Goal: Book appointment/travel/reservation

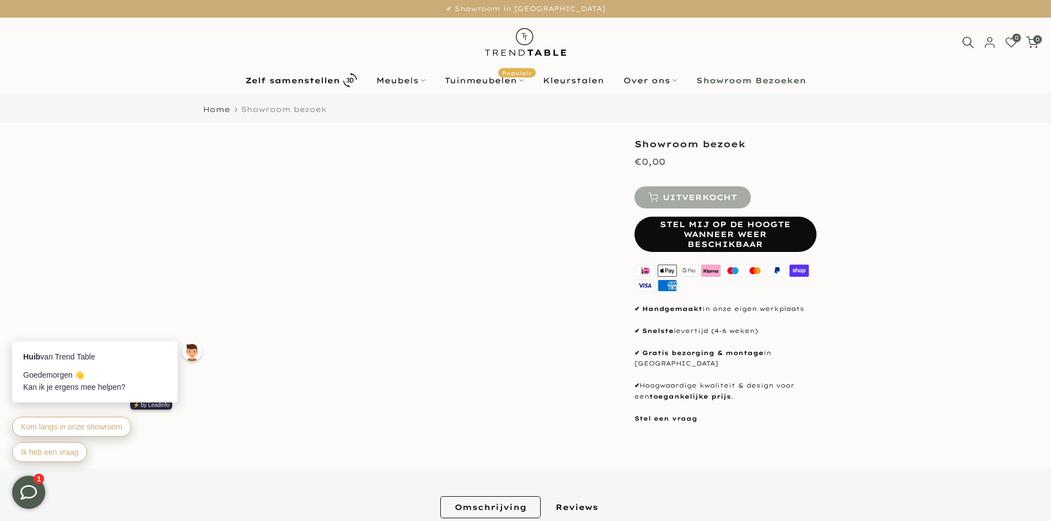
type input "****"
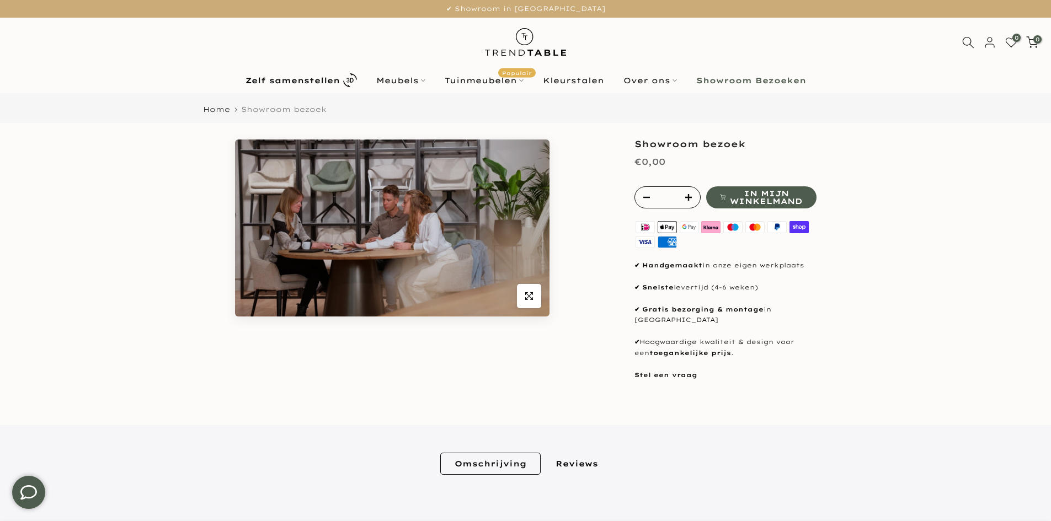
type input "****"
click at [671, 202] on input "*" at bounding box center [667, 197] width 19 height 21
click at [691, 200] on icon "button" at bounding box center [688, 197] width 7 height 7
type input "*"
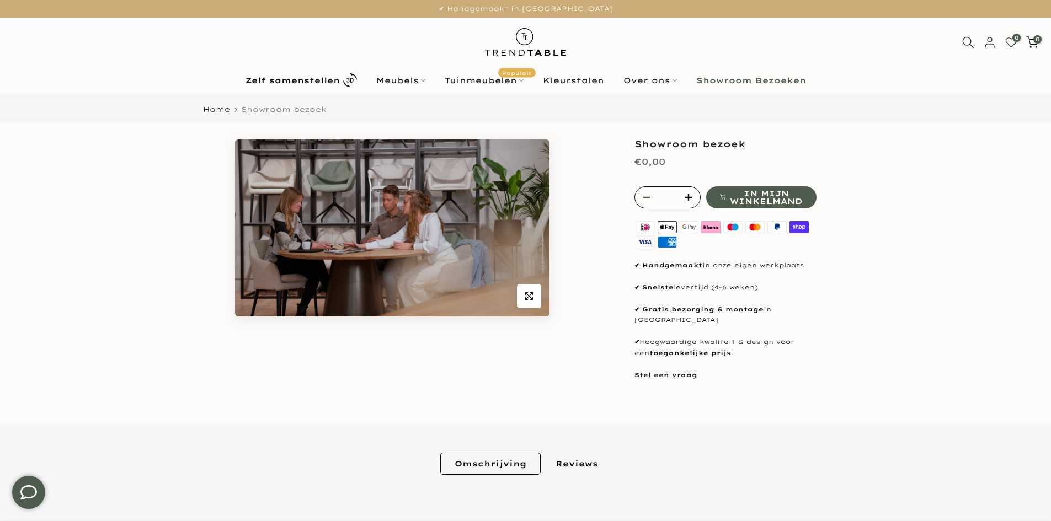
click at [648, 197] on icon "button" at bounding box center [646, 197] width 7 height 1
type input "*"
click at [647, 197] on icon "button" at bounding box center [646, 197] width 7 height 1
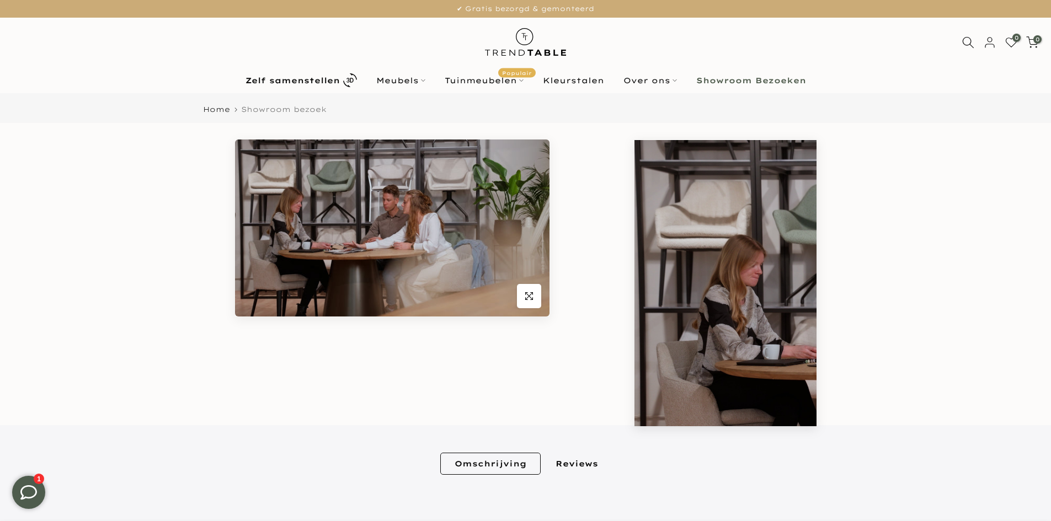
click at [248, 106] on span "Showroom bezoek" at bounding box center [284, 109] width 86 height 9
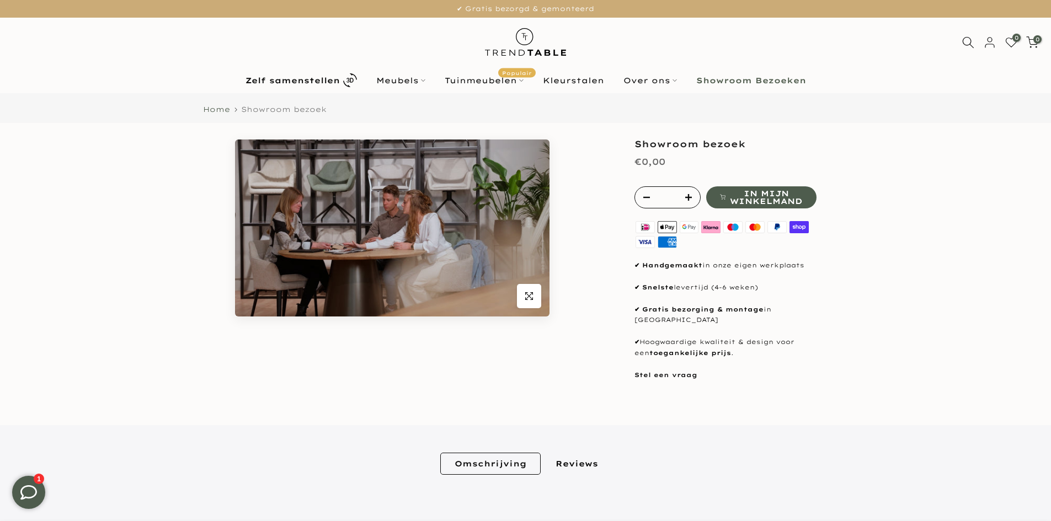
click at [221, 109] on link "Home" at bounding box center [216, 109] width 27 height 7
click at [271, 109] on span "Showroom bezoek" at bounding box center [284, 109] width 86 height 9
click at [764, 200] on span "In mijn winkelmand" at bounding box center [766, 197] width 72 height 15
type input "****"
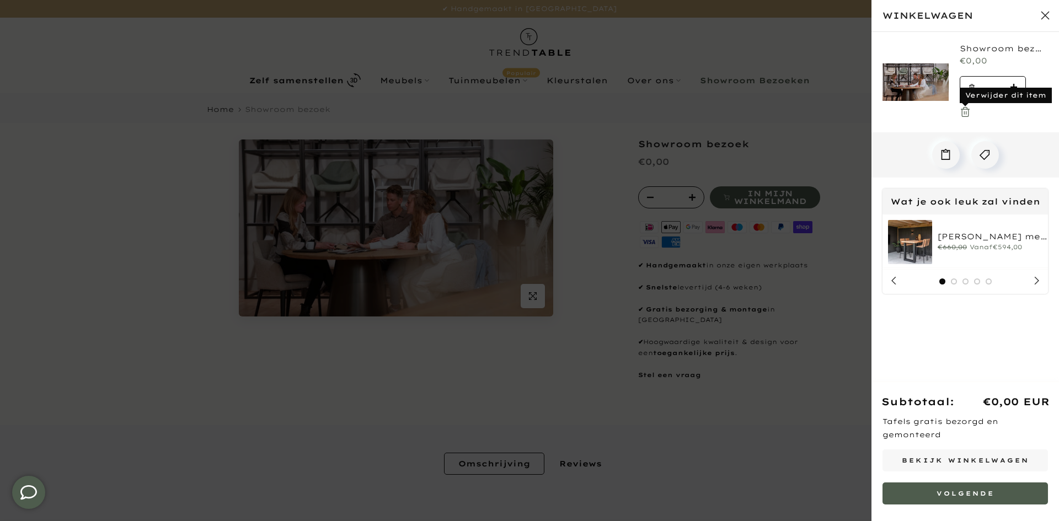
click at [964, 108] on use at bounding box center [966, 112] width 8 height 9
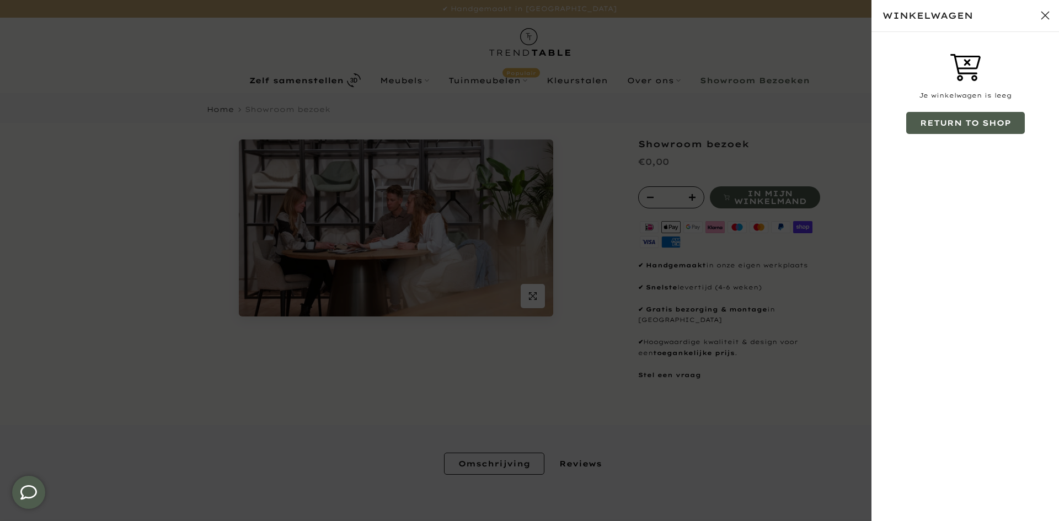
click at [1044, 20] on button "Sluit winkelwagen" at bounding box center [1046, 16] width 28 height 28
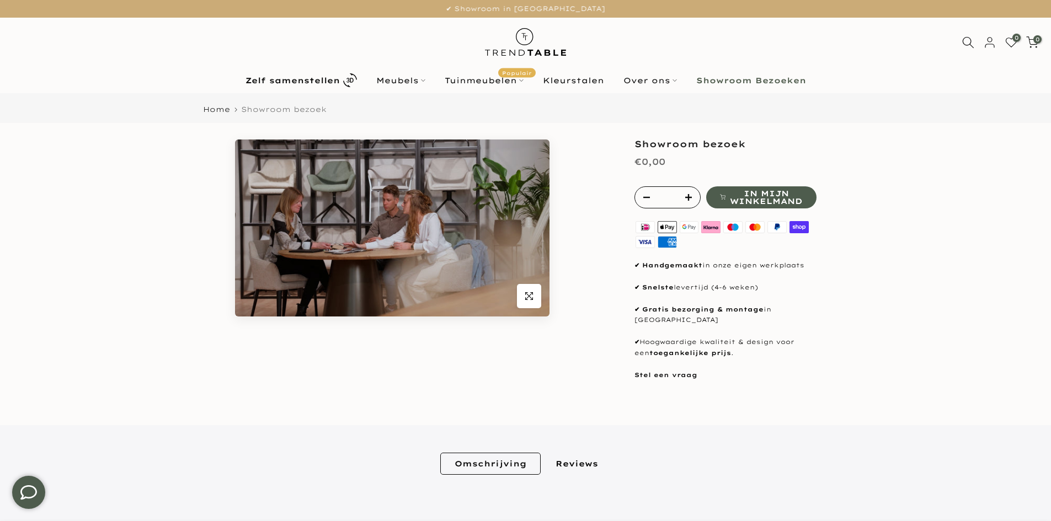
type input "****"
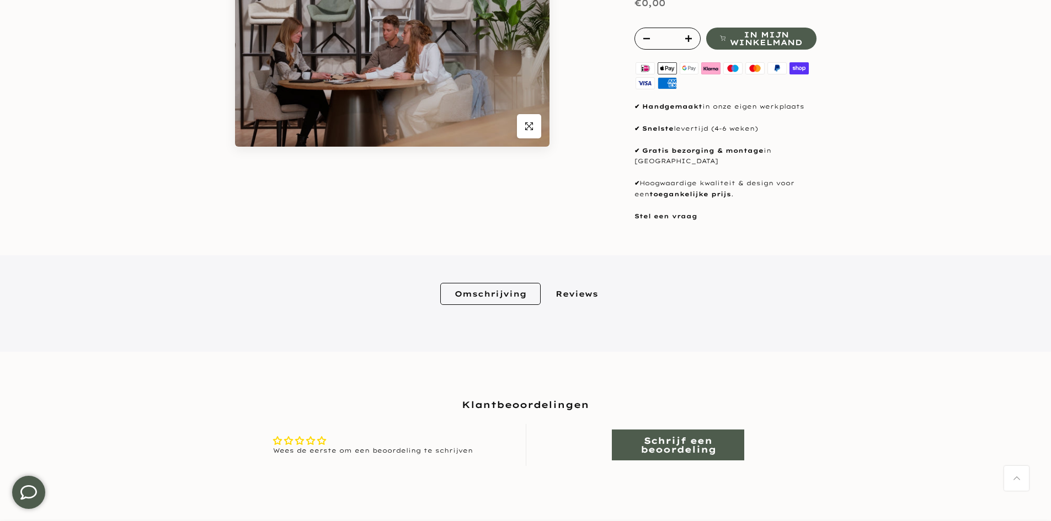
click at [571, 283] on link "Reviews" at bounding box center [576, 294] width 71 height 22
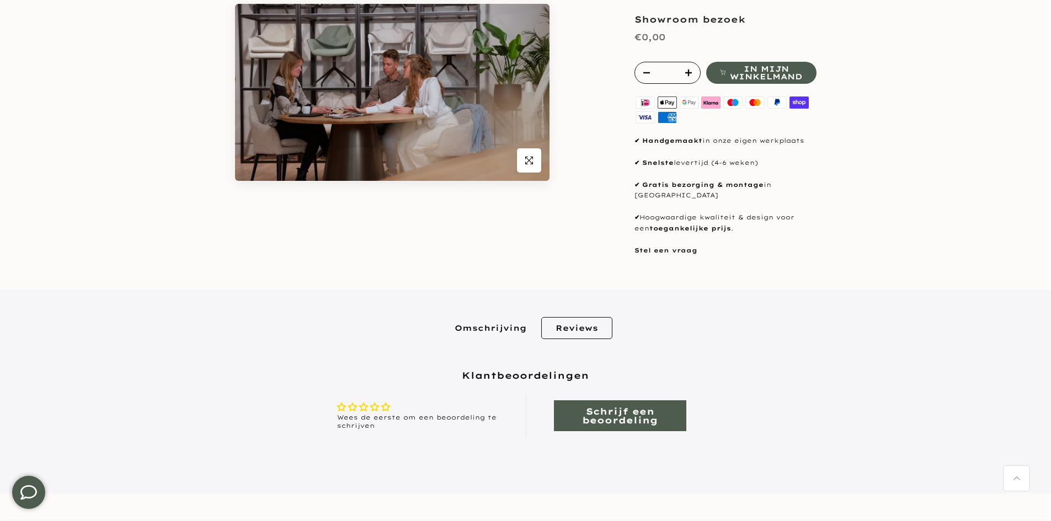
click at [510, 323] on link "Omschrijving" at bounding box center [490, 328] width 100 height 22
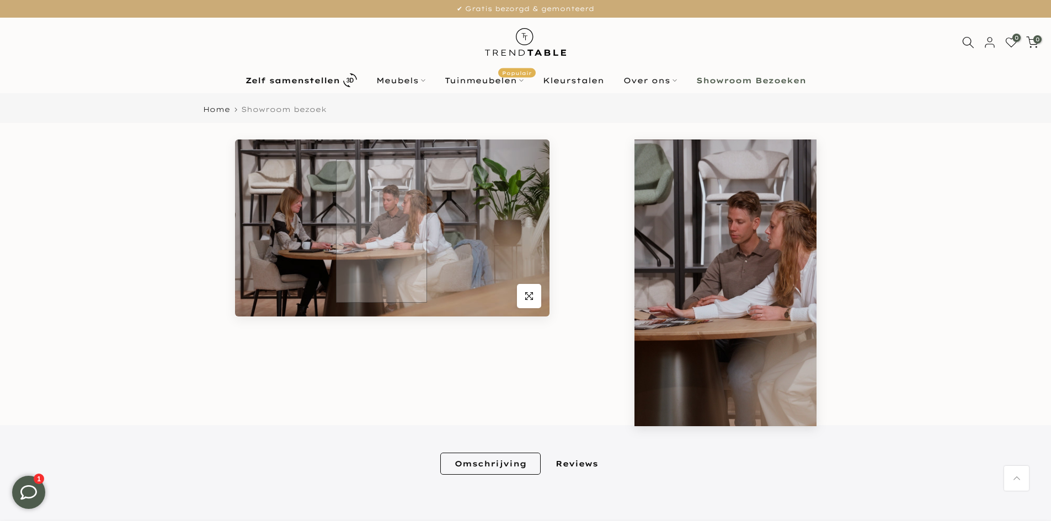
click at [379, 228] on img at bounding box center [392, 228] width 315 height 177
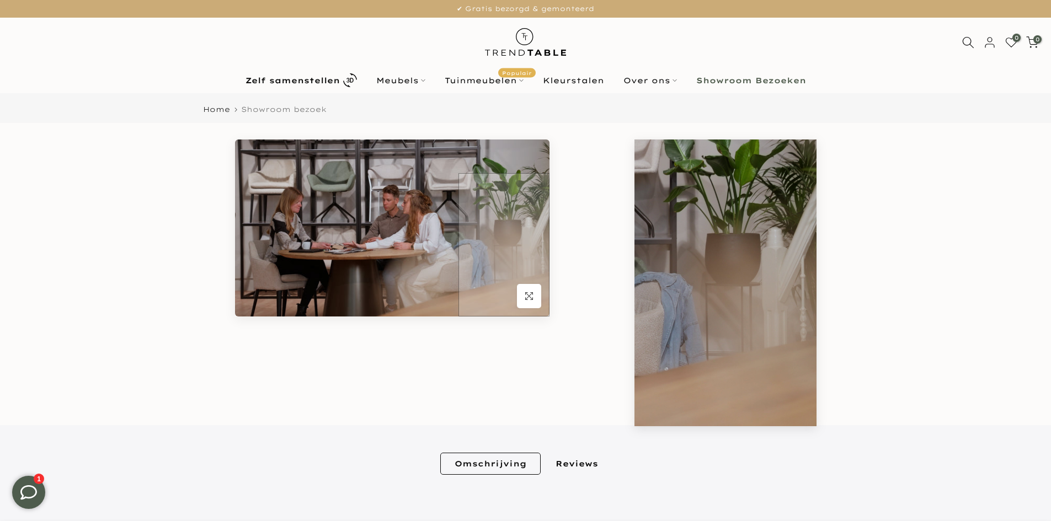
click at [543, 286] on img at bounding box center [392, 228] width 315 height 177
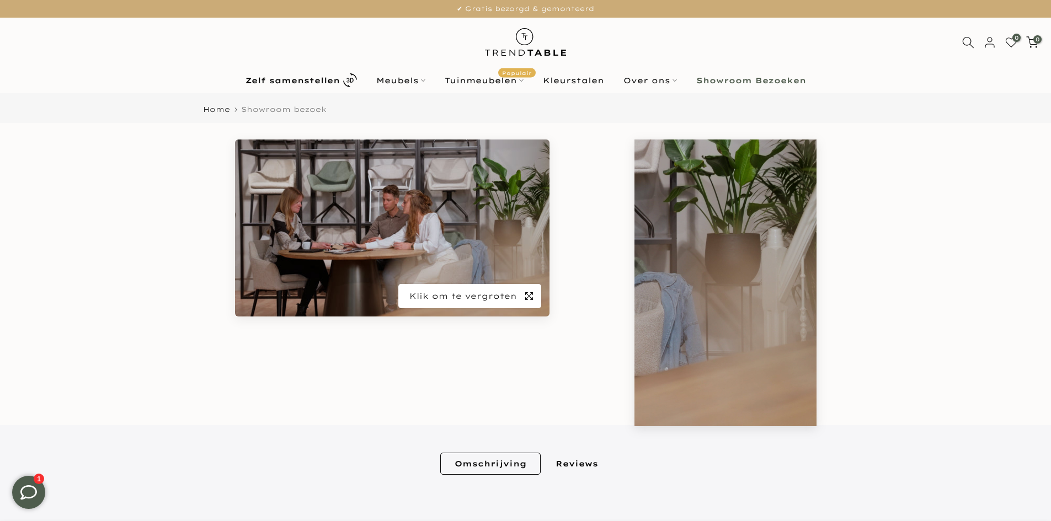
click at [530, 292] on icon "button" at bounding box center [529, 296] width 8 height 9
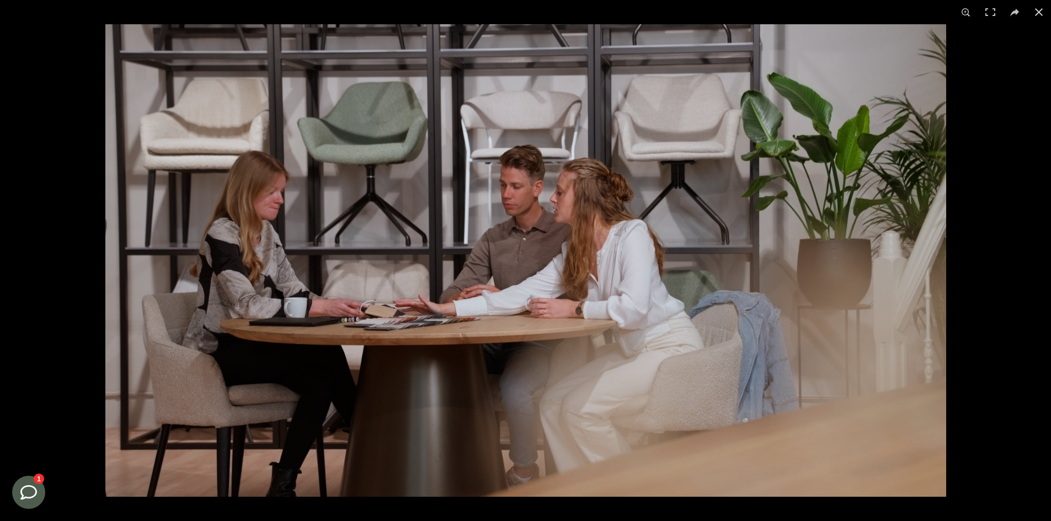
click at [709, 266] on img at bounding box center [525, 260] width 841 height 473
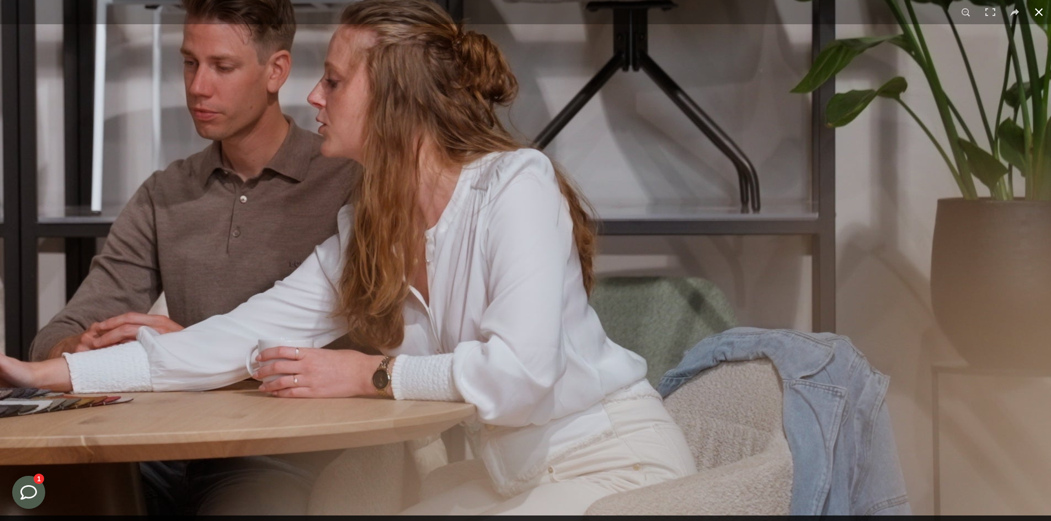
click at [1048, 19] on button at bounding box center [1039, 12] width 24 height 24
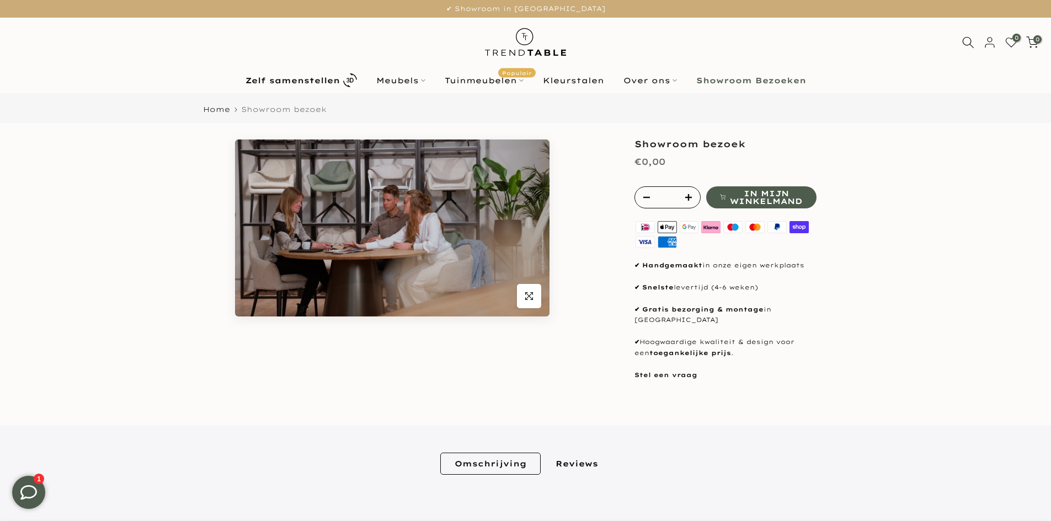
click at [668, 189] on input "*" at bounding box center [667, 197] width 19 height 21
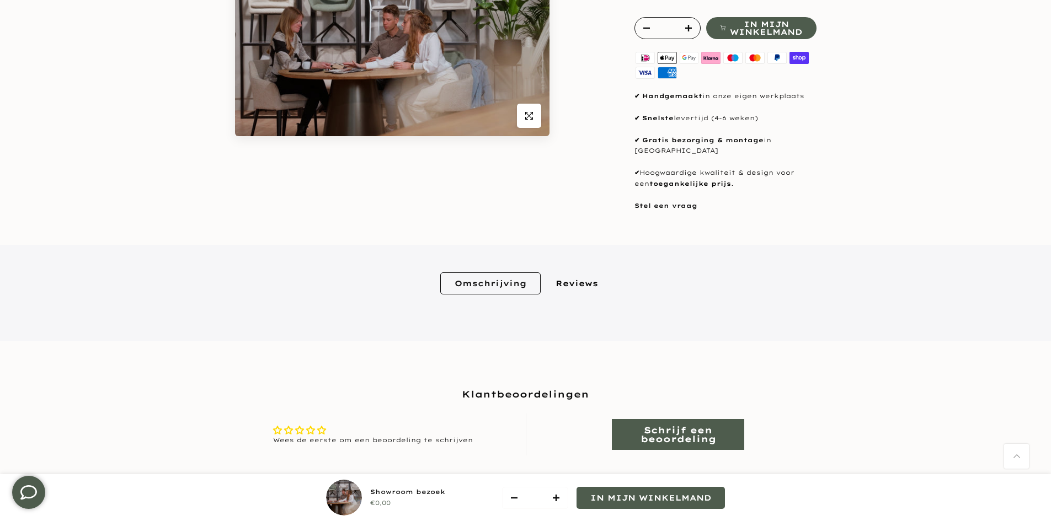
scroll to position [221, 0]
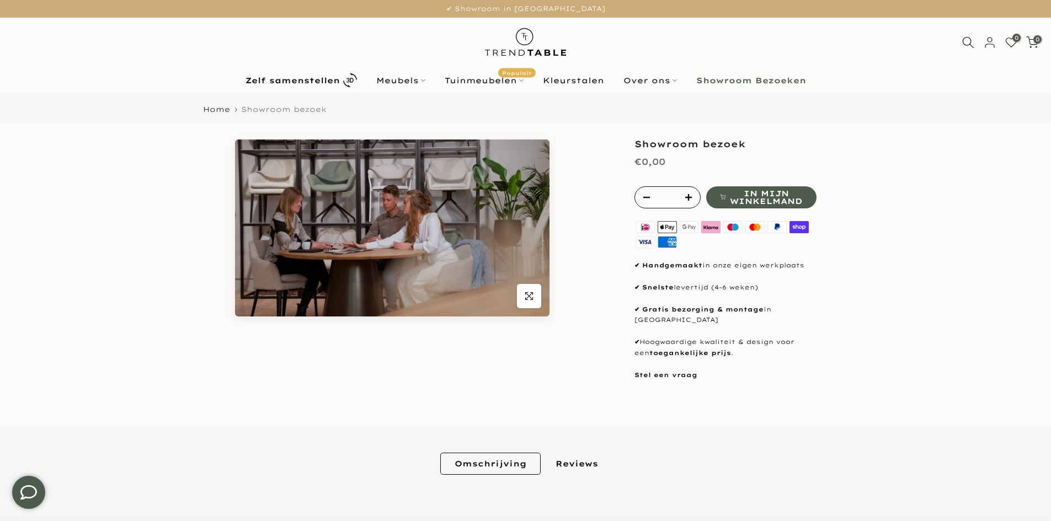
type input "****"
click at [673, 197] on input "*" at bounding box center [667, 197] width 19 height 21
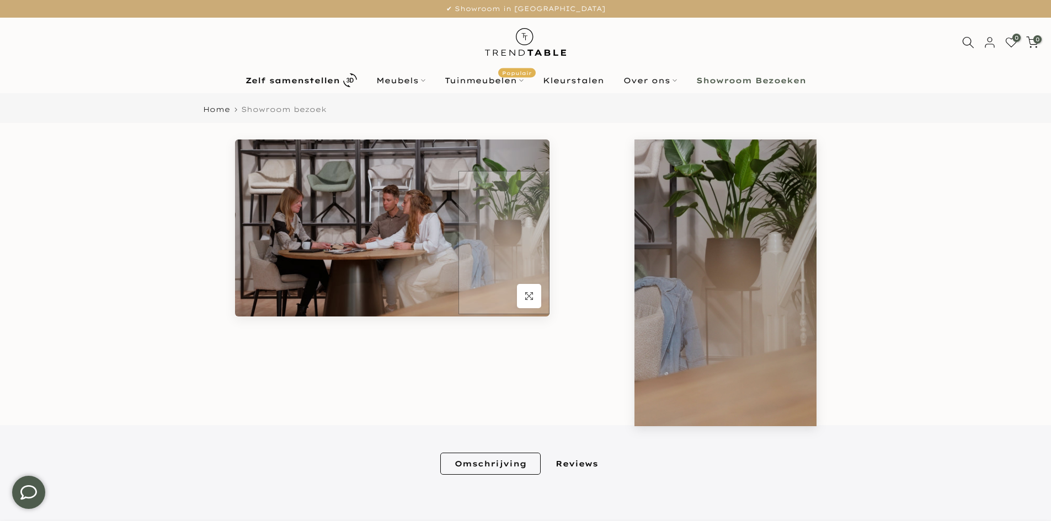
scroll to position [331, 0]
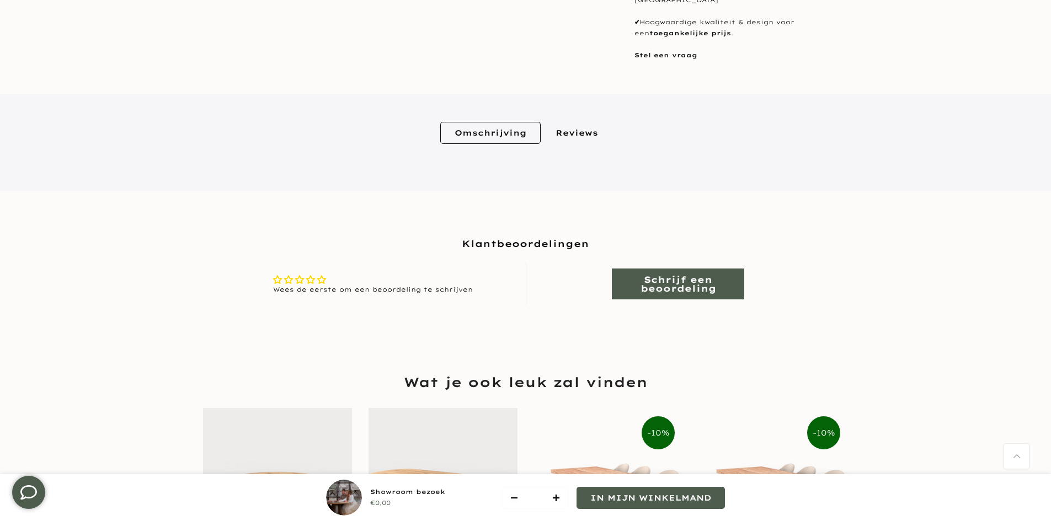
click at [438, 247] on div "**********" at bounding box center [525, 277] width 1017 height 81
click at [580, 122] on link "Reviews" at bounding box center [576, 133] width 71 height 22
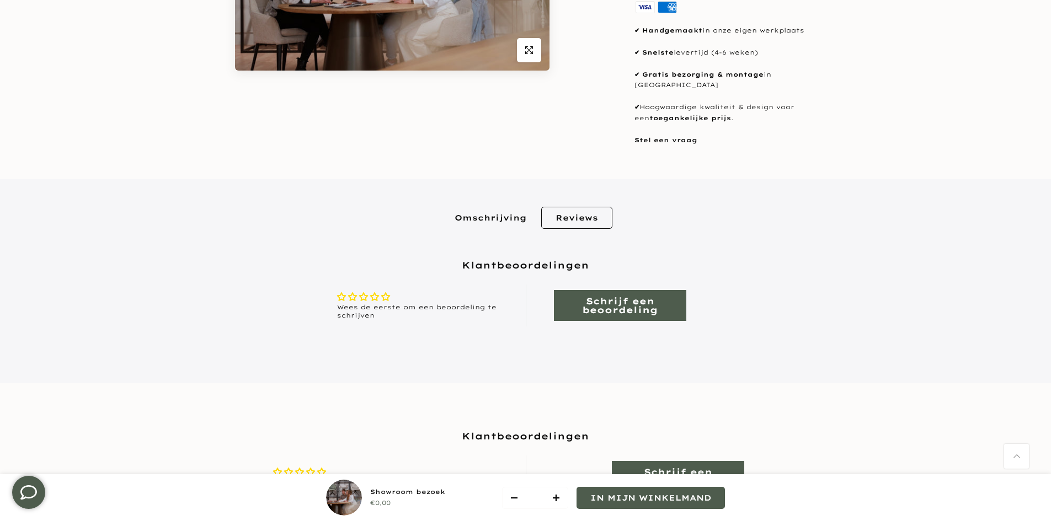
click at [502, 211] on link "Omschrijving" at bounding box center [490, 218] width 100 height 22
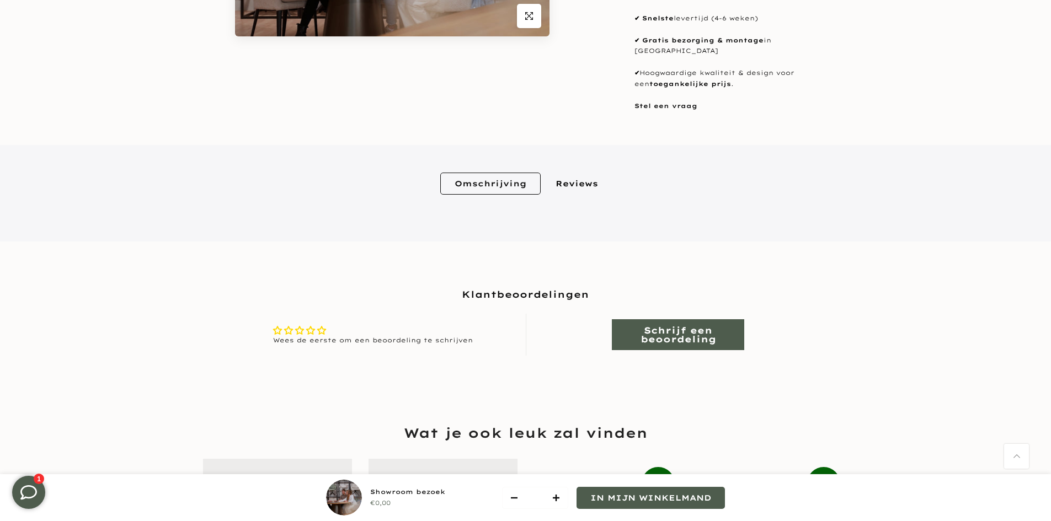
scroll to position [0, 0]
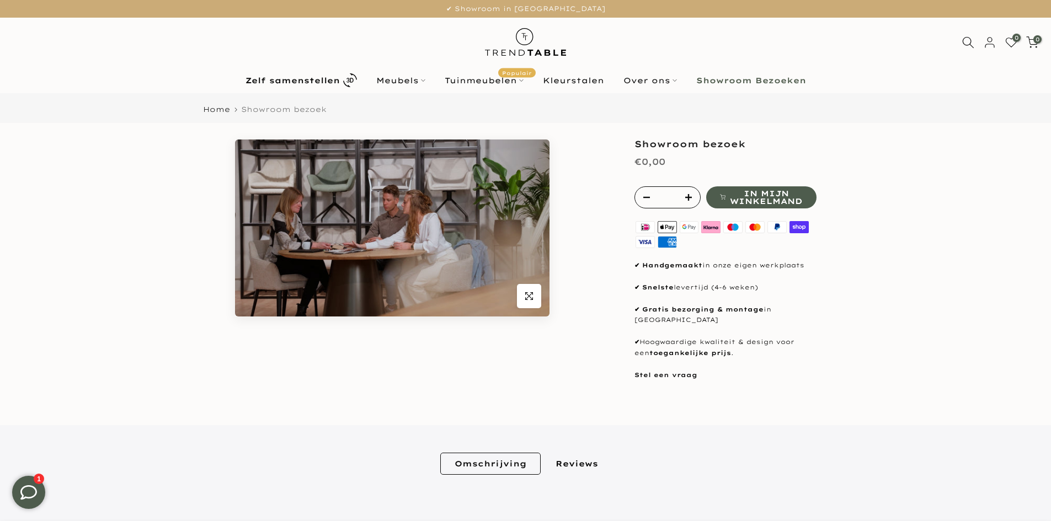
click at [515, 38] on img at bounding box center [525, 42] width 97 height 49
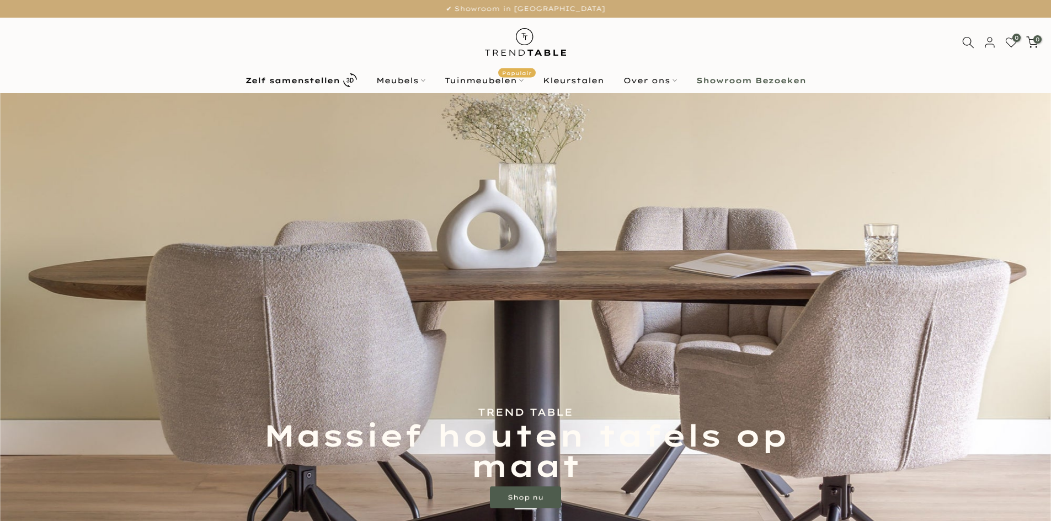
click at [970, 44] on icon at bounding box center [968, 42] width 12 height 12
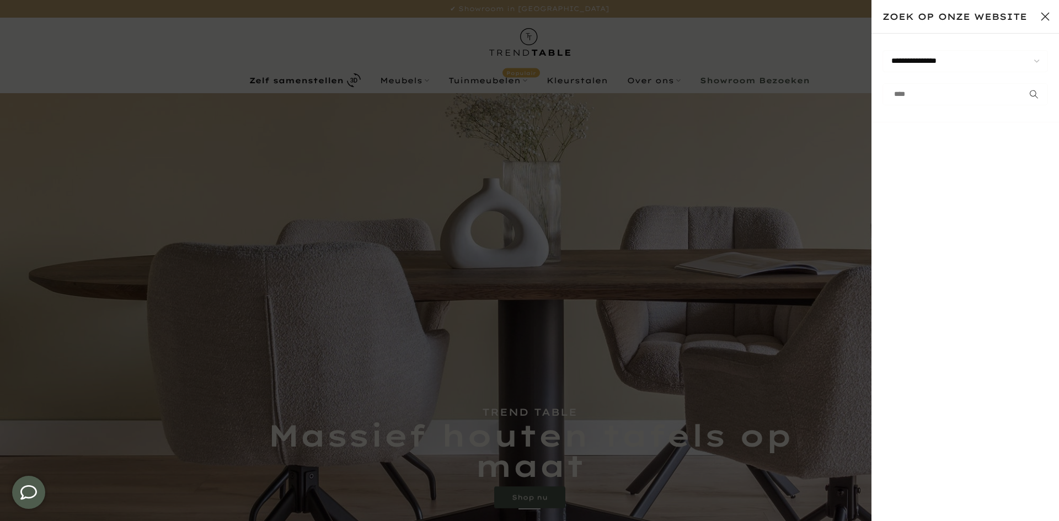
type input "****"
click at [939, 105] on form "**********" at bounding box center [966, 78] width 188 height 89
click at [941, 99] on input "text" at bounding box center [966, 94] width 166 height 22
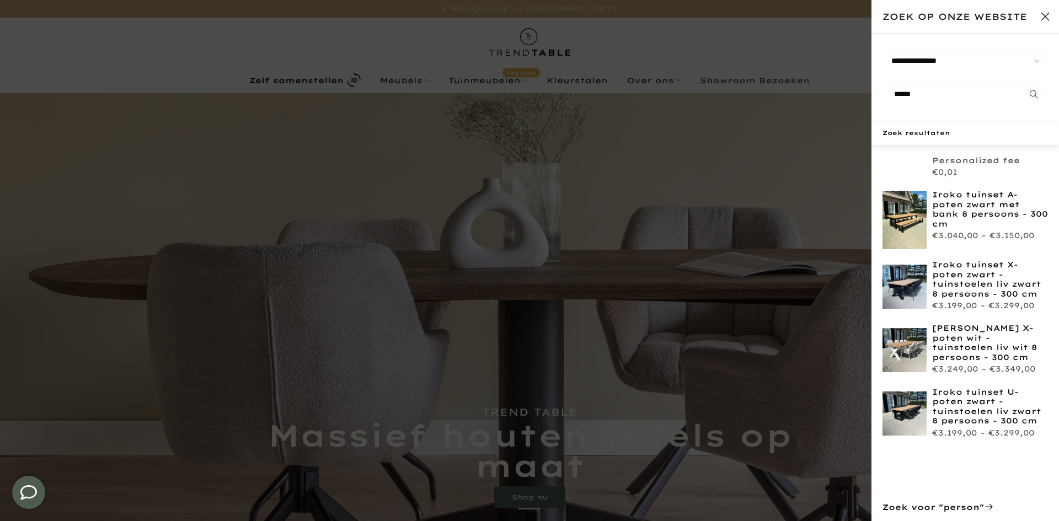
type input "******"
click at [955, 159] on link "Personalized fee" at bounding box center [990, 161] width 116 height 10
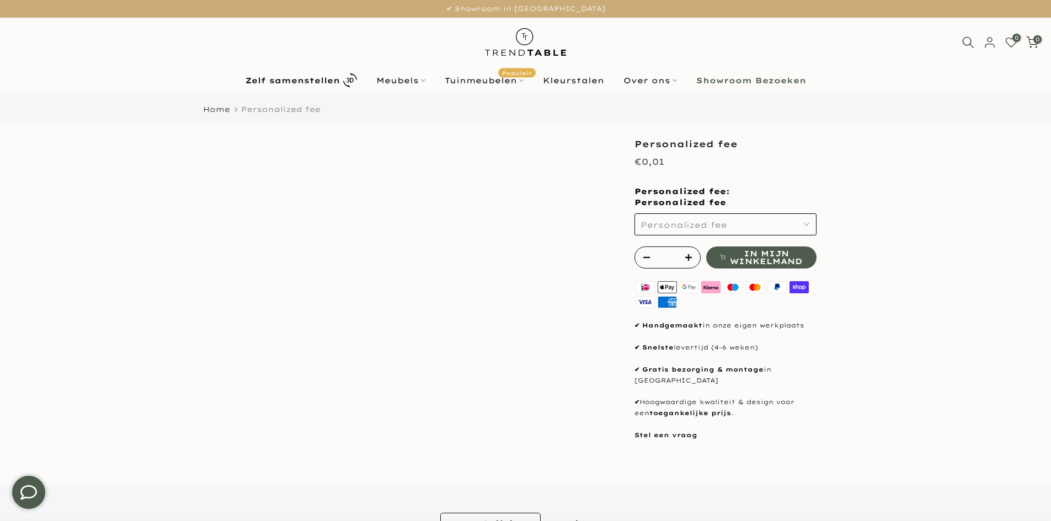
type input "****"
click at [689, 226] on span "Personalized fee" at bounding box center [684, 225] width 87 height 10
click at [684, 259] on div "Personalized fee" at bounding box center [726, 261] width 182 height 22
click at [679, 258] on div "*" at bounding box center [668, 258] width 66 height 22
click at [689, 259] on icon "button" at bounding box center [688, 257] width 7 height 7
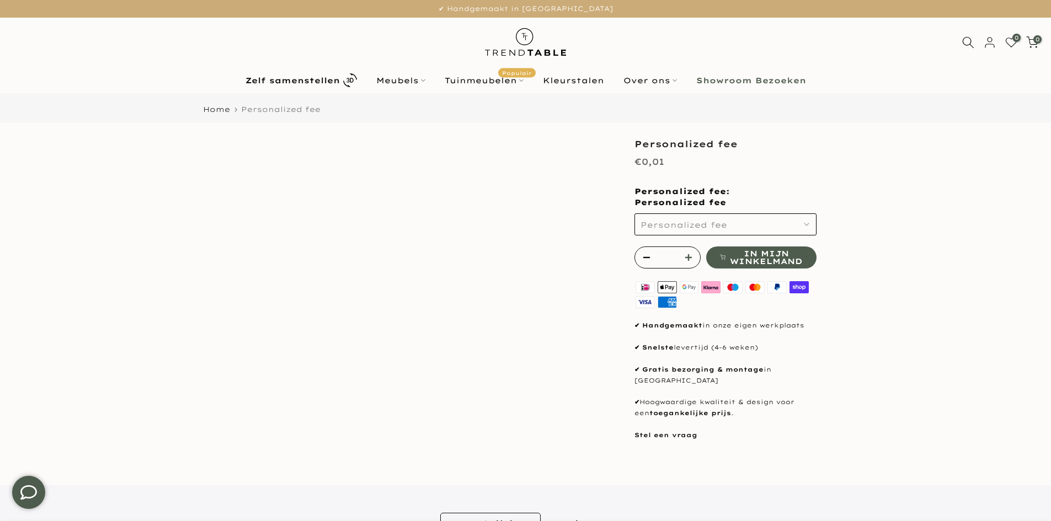
type input "*"
click at [689, 259] on icon "button" at bounding box center [688, 257] width 7 height 7
type input "*"
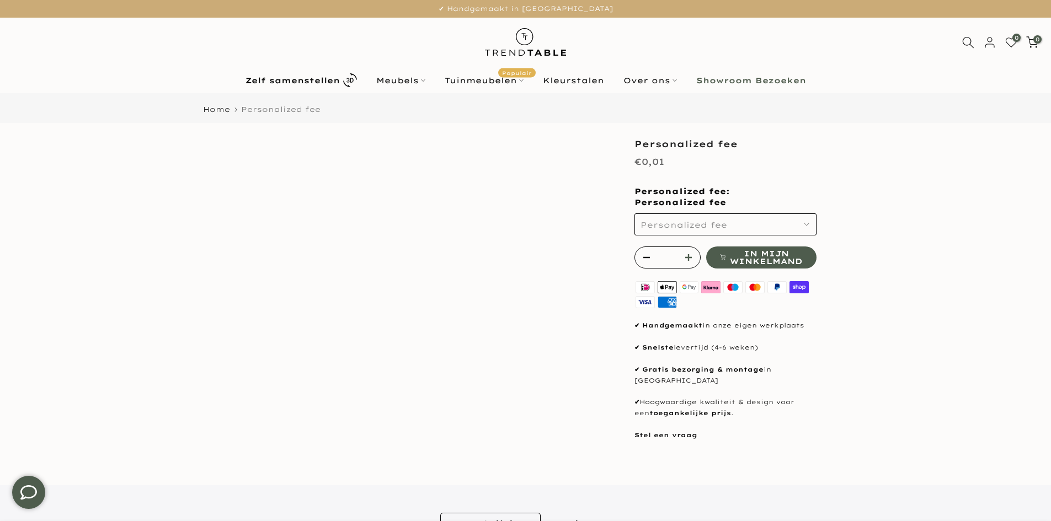
click at [689, 259] on icon "button" at bounding box center [688, 257] width 7 height 7
type input "*"
click at [636, 260] on button "button" at bounding box center [643, 258] width 17 height 22
type input "*"
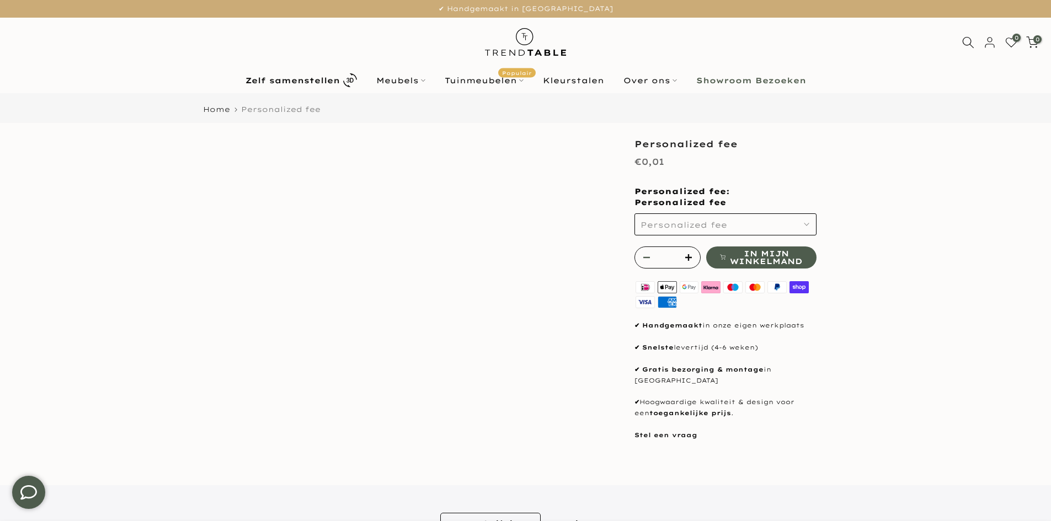
type input "*"
click at [636, 260] on button "button" at bounding box center [643, 258] width 17 height 22
type input "*"
click at [636, 260] on button "button" at bounding box center [643, 258] width 17 height 22
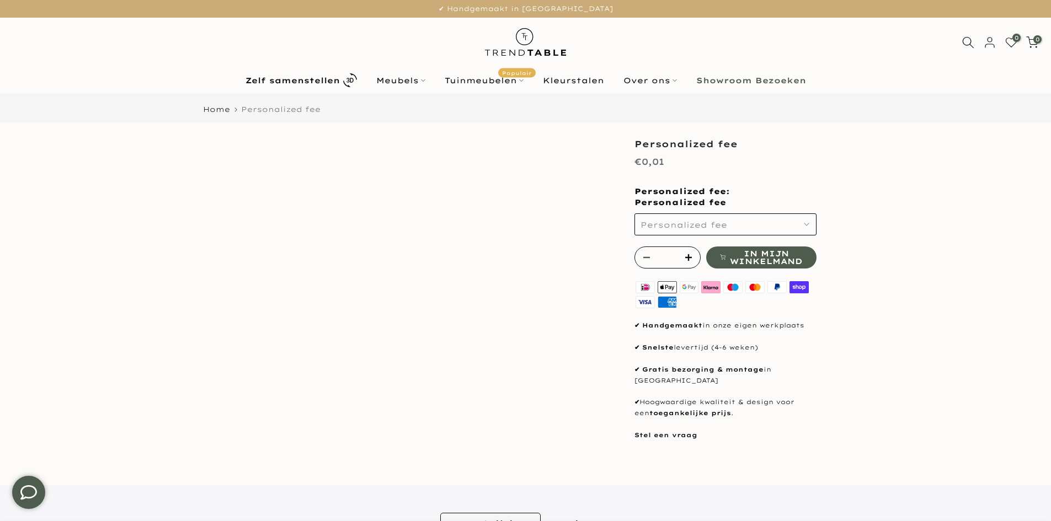
type input "*"
click at [635, 262] on button "button" at bounding box center [643, 258] width 17 height 22
click at [516, 51] on img at bounding box center [525, 42] width 97 height 49
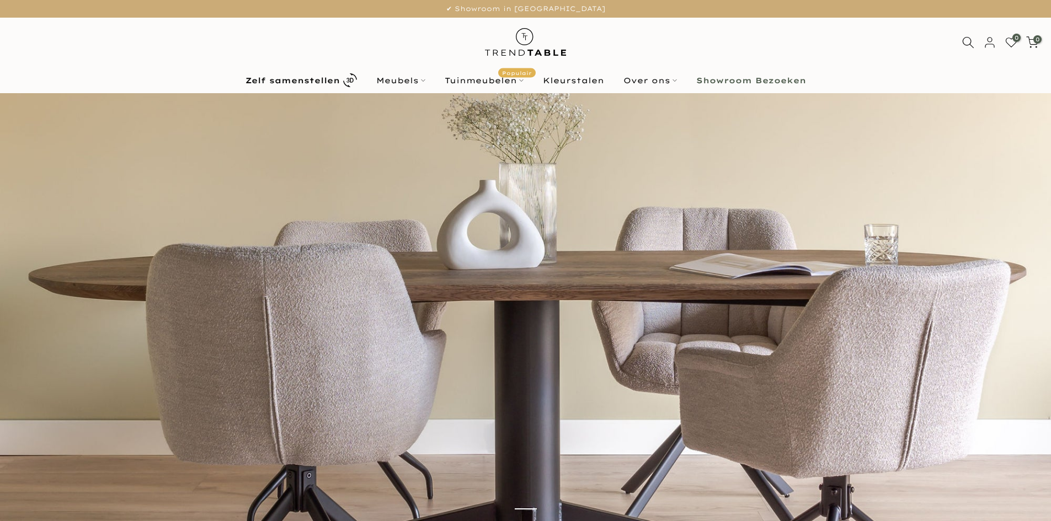
click at [759, 81] on b "Showroom Bezoeken" at bounding box center [751, 81] width 110 height 8
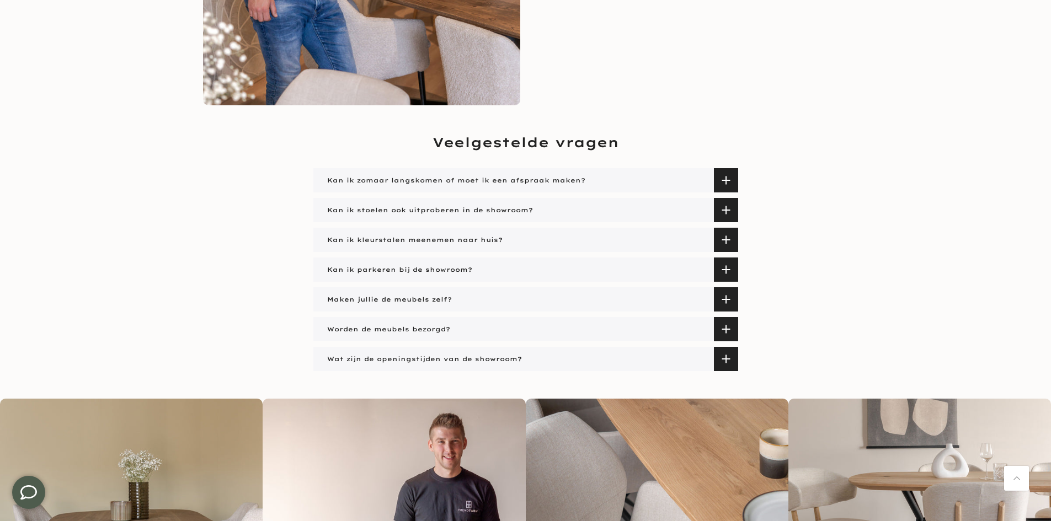
scroll to position [1545, 0]
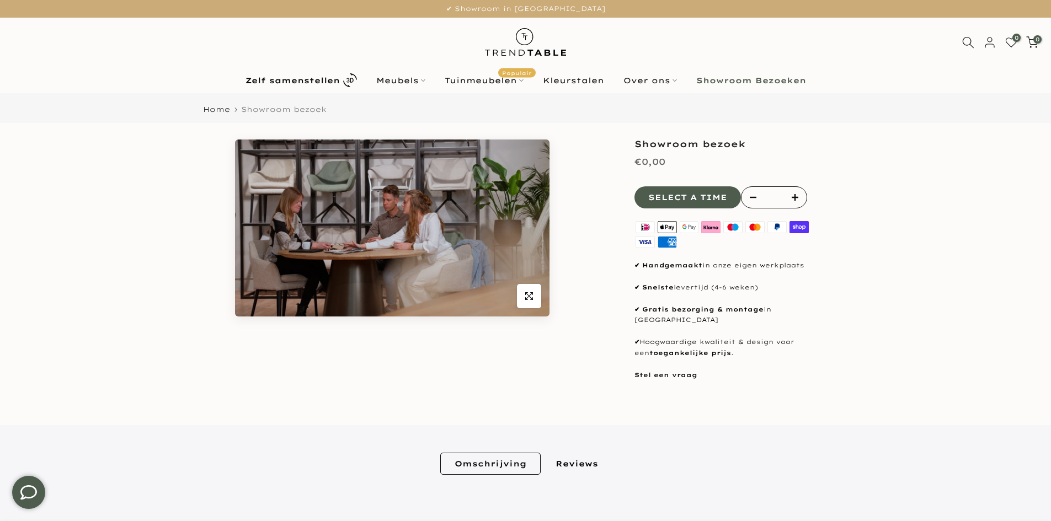
click at [710, 145] on h1 "Showroom bezoek" at bounding box center [726, 144] width 182 height 9
type input "****"
click at [724, 190] on button "Select a time" at bounding box center [688, 197] width 106 height 22
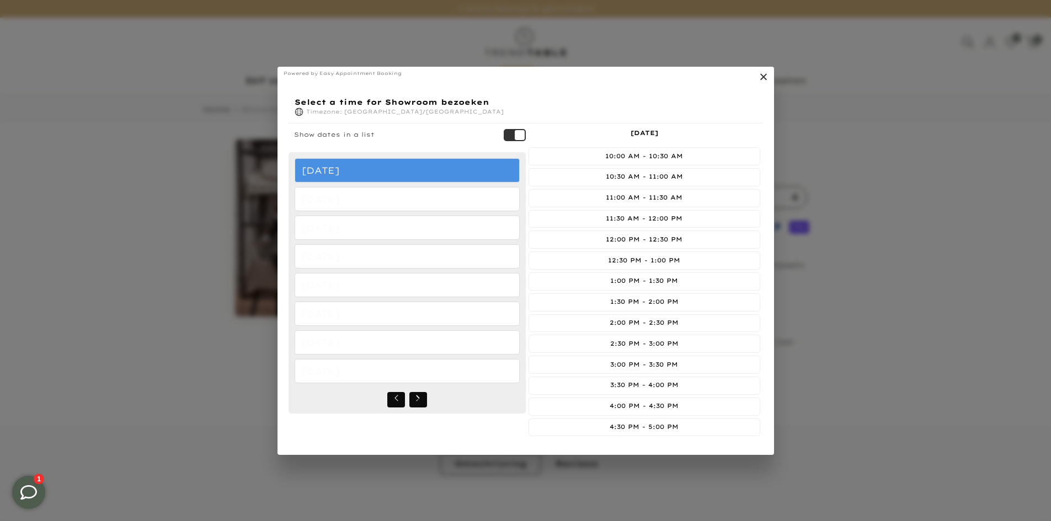
click at [767, 75] on link "." at bounding box center [761, 78] width 13 height 13
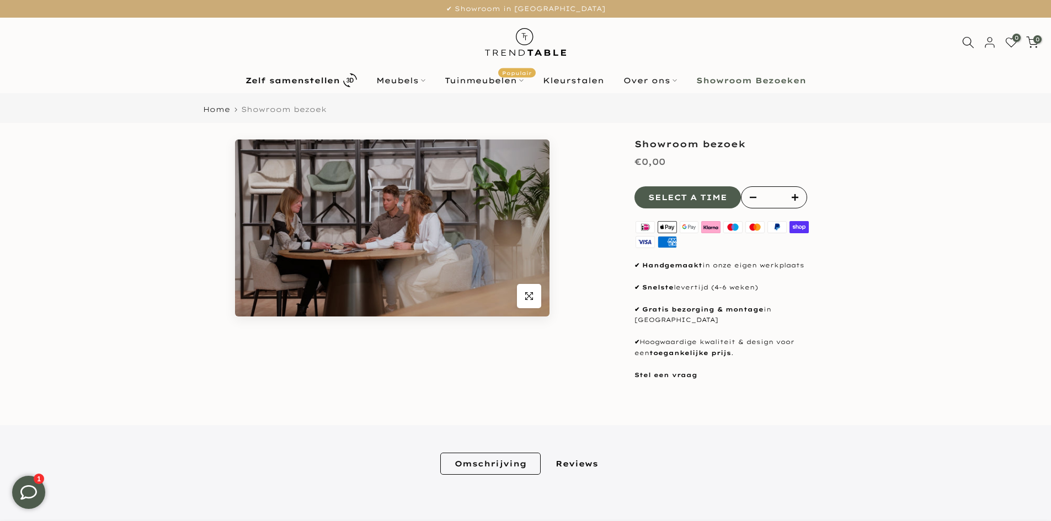
click at [721, 183] on div "Showroom bezoek €0,00 * In mijn winkelmand Select a time Appointments and booki…" at bounding box center [726, 260] width 182 height 241
click at [719, 199] on button "Select a time" at bounding box center [688, 197] width 106 height 22
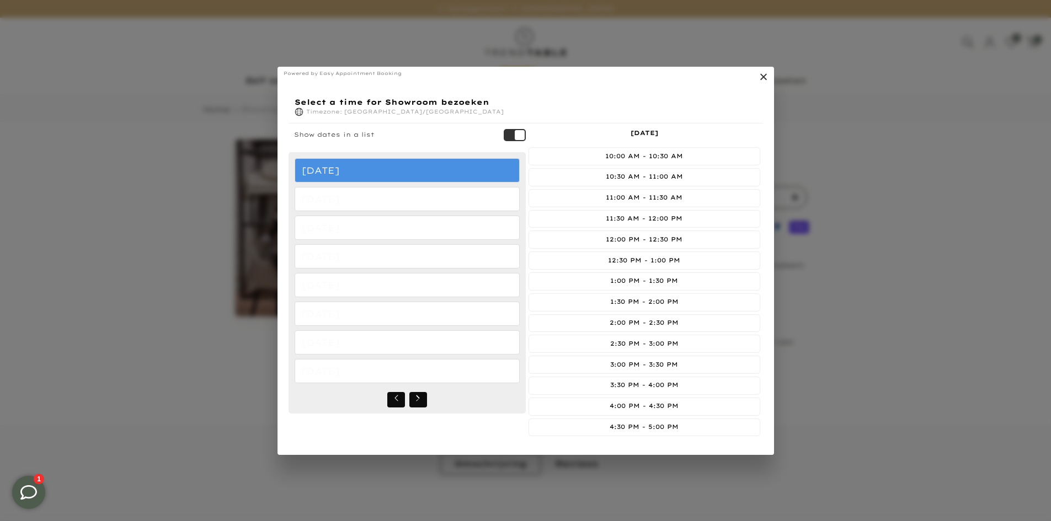
click at [516, 136] on span "Select a time" at bounding box center [515, 135] width 22 height 12
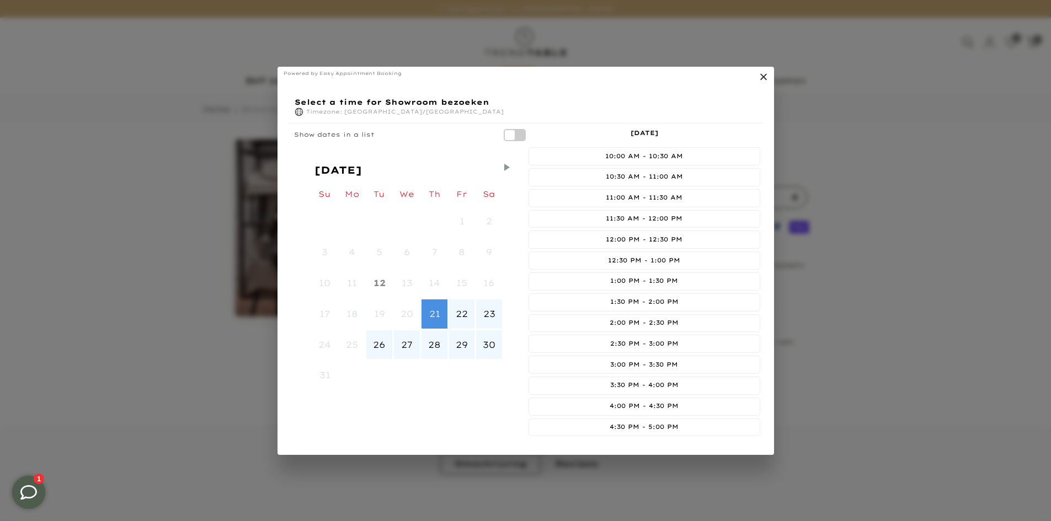
click at [516, 136] on span "Select a time" at bounding box center [515, 135] width 22 height 12
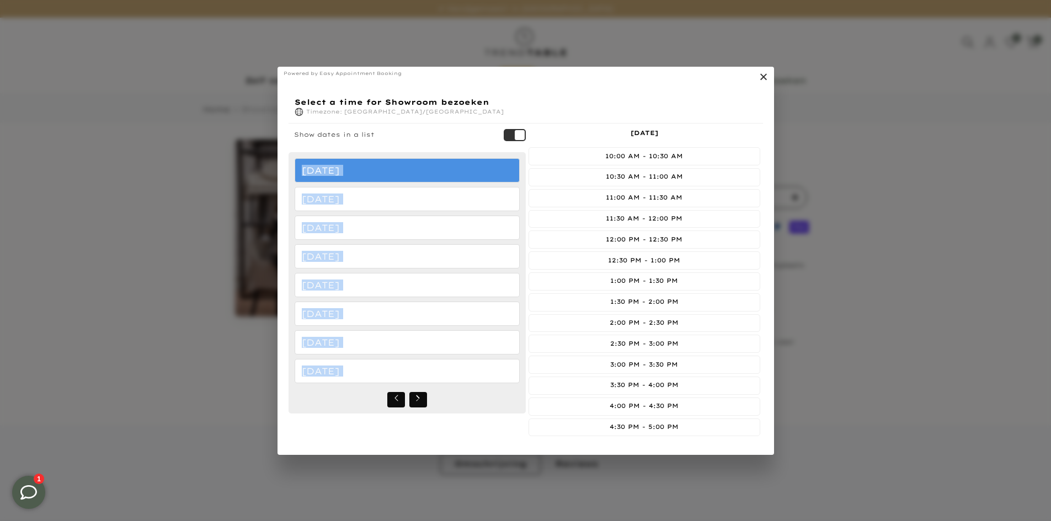
click at [516, 136] on span "Select a time" at bounding box center [515, 135] width 22 height 12
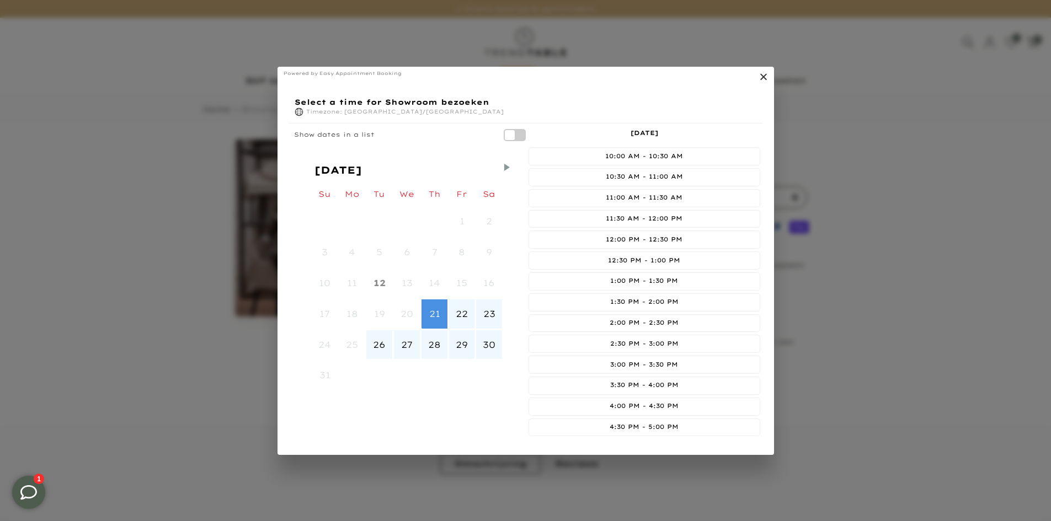
click at [339, 134] on span "Show dates in a list" at bounding box center [334, 135] width 81 height 11
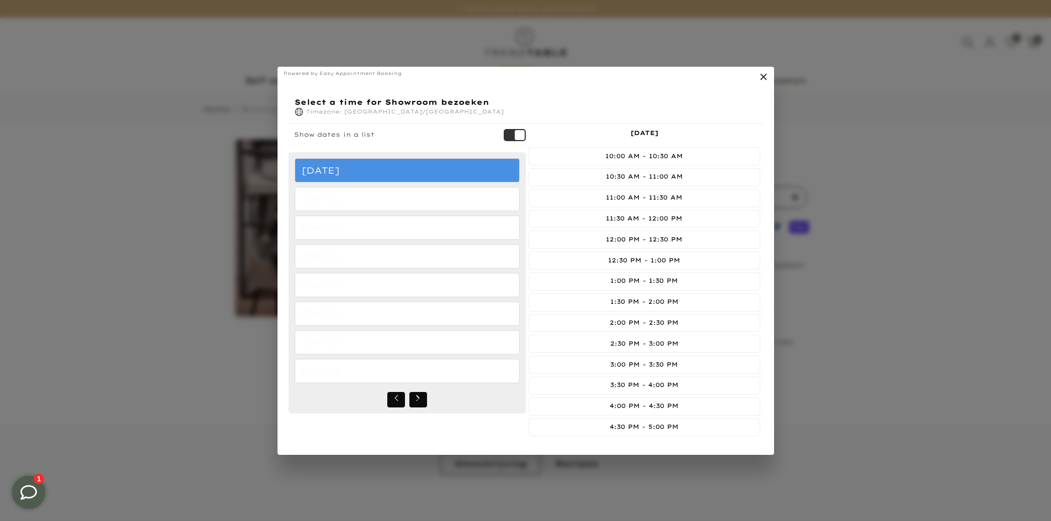
click at [339, 134] on span "Show dates in a list" at bounding box center [334, 135] width 81 height 11
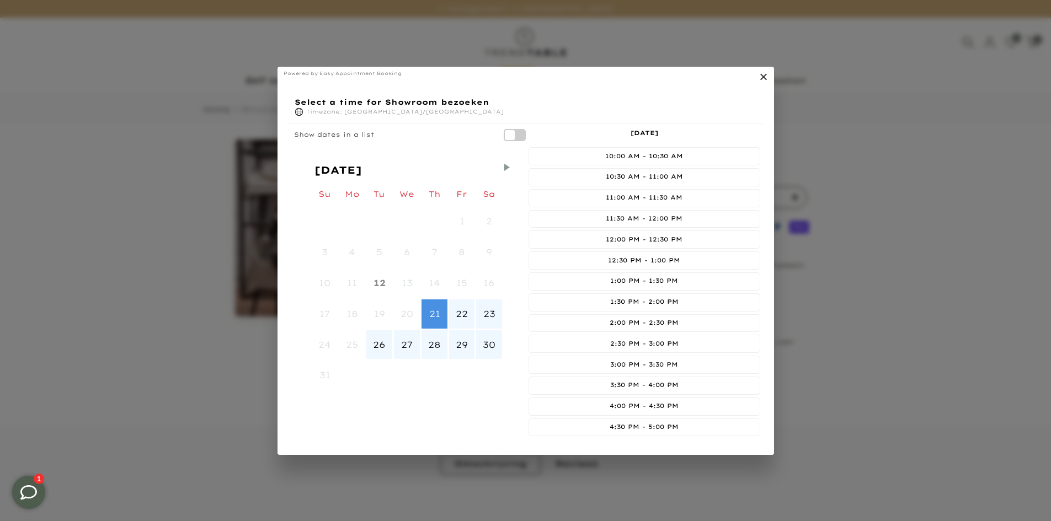
click at [765, 78] on link "." at bounding box center [761, 78] width 13 height 13
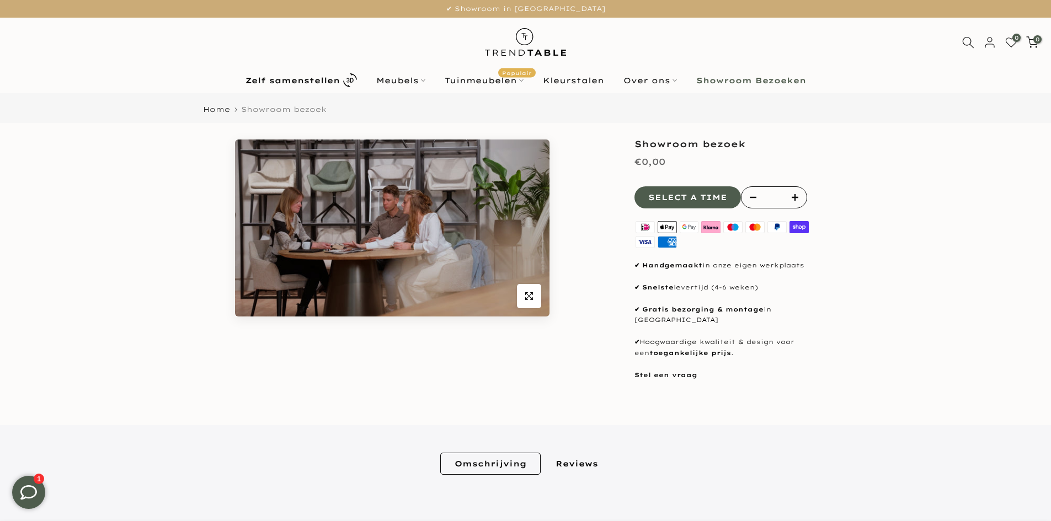
click at [712, 201] on button "Select a time" at bounding box center [688, 197] width 106 height 22
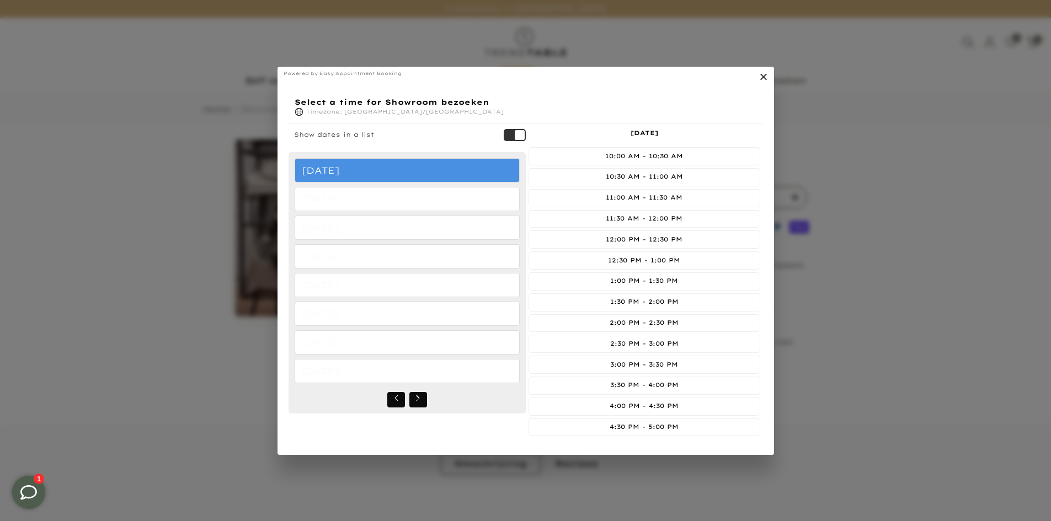
click at [357, 130] on span "Show dates in a list" at bounding box center [334, 135] width 81 height 11
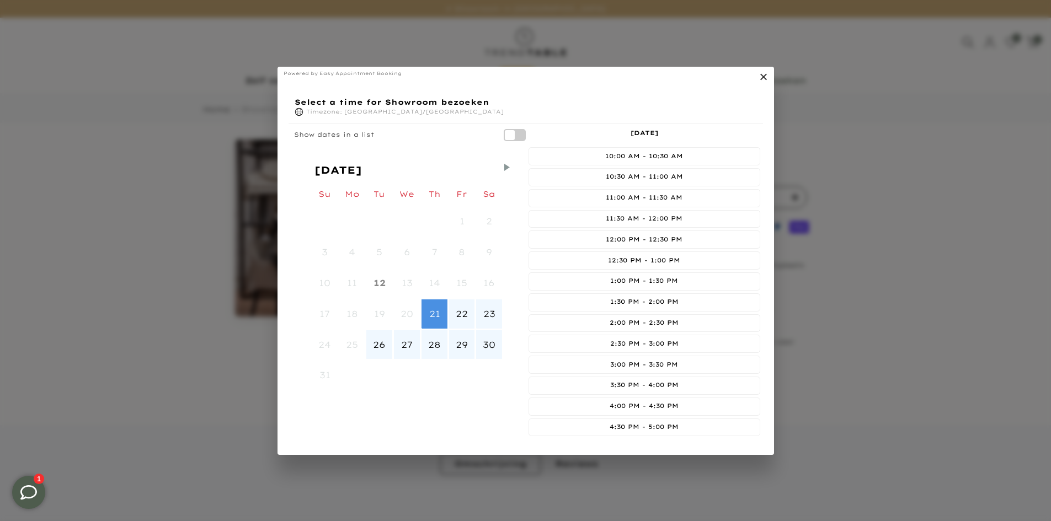
click at [357, 130] on span "Show dates in a list" at bounding box center [334, 135] width 81 height 11
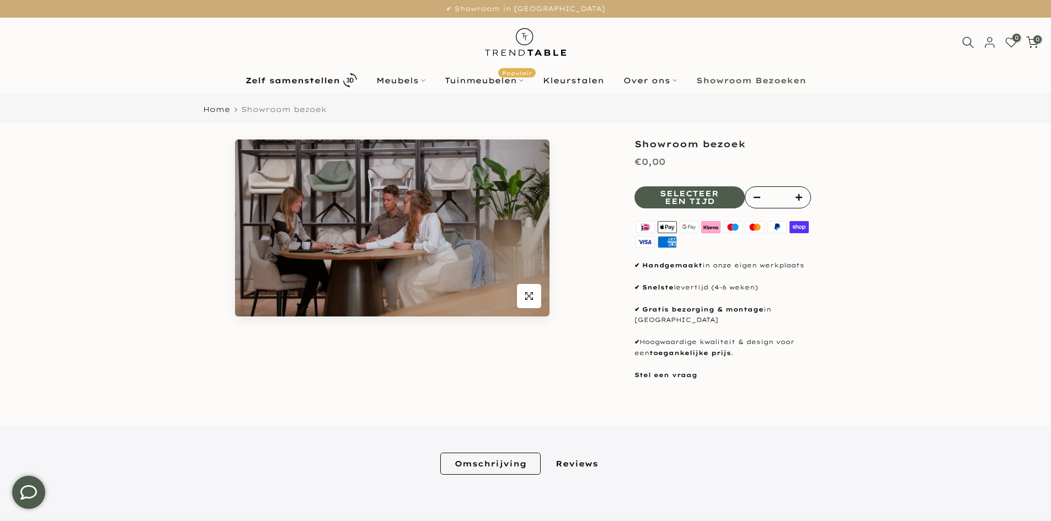
click at [695, 196] on button "Selecteer een tijd" at bounding box center [690, 197] width 110 height 22
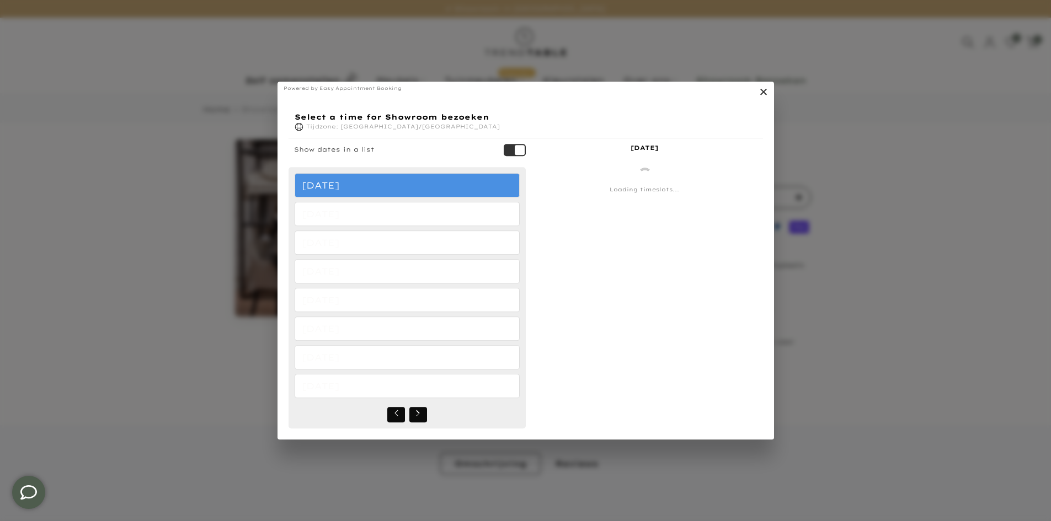
type input "****"
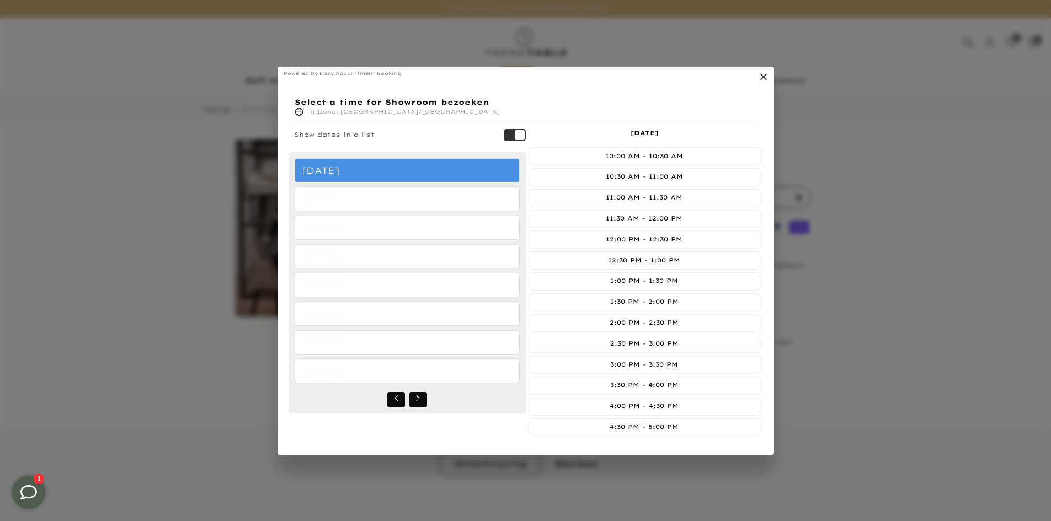
click at [413, 396] on button "Select a time" at bounding box center [418, 399] width 18 height 15
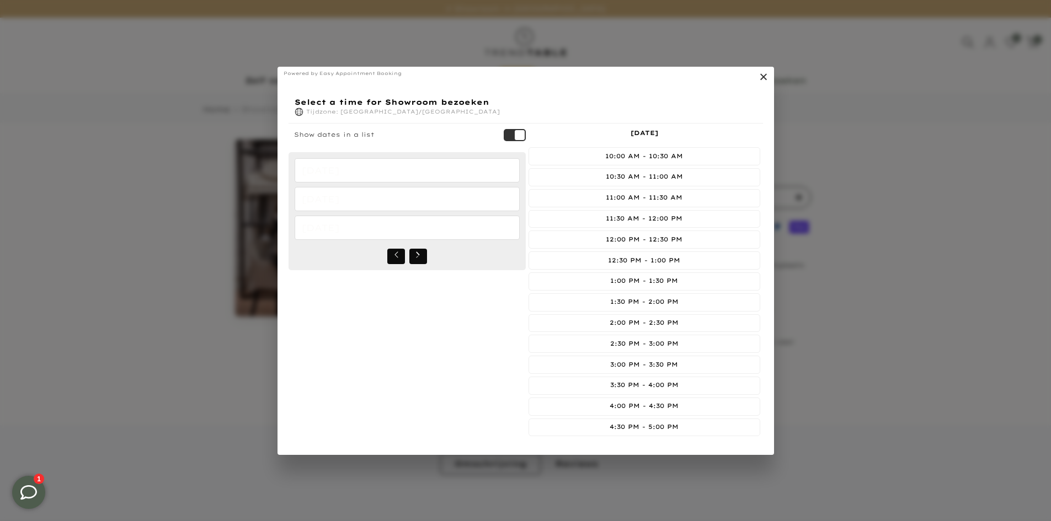
click at [398, 245] on div "[DATE] [DATE] [DATE]" at bounding box center [407, 211] width 237 height 118
click at [398, 251] on icon "Select a time" at bounding box center [396, 255] width 9 height 9
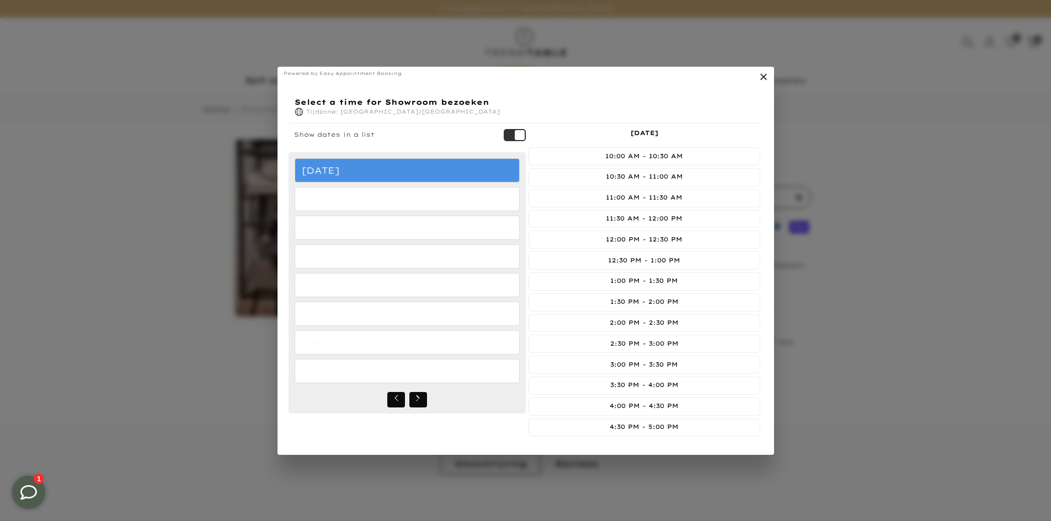
click at [518, 138] on span "Select a time" at bounding box center [515, 135] width 22 height 12
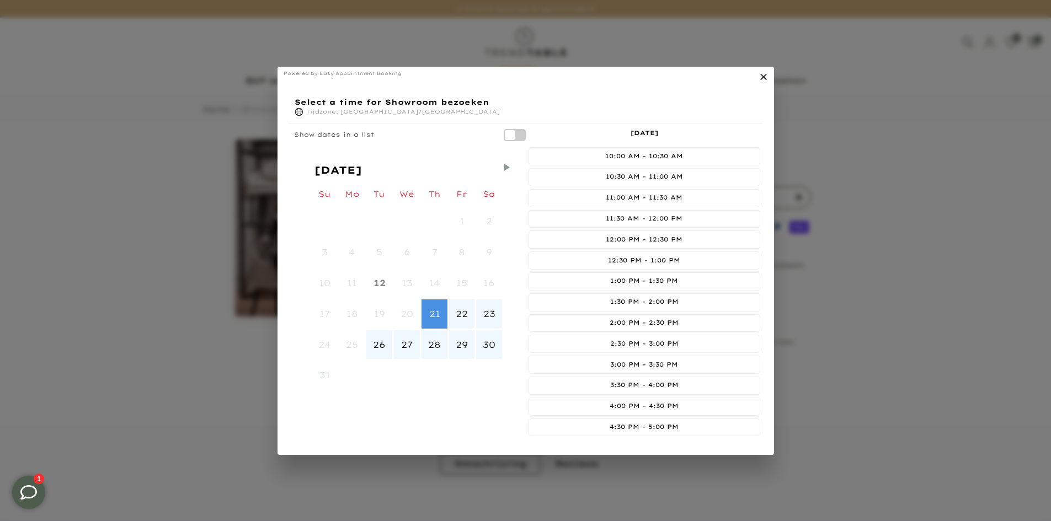
click at [460, 318] on div "22" at bounding box center [462, 313] width 27 height 31
click at [408, 156] on div "Augustus 2025 Zijn Voor Jij Wij E vr op 1 2 3 4 5 6 7 8 9 10 11 12 13 14 15 16 …" at bounding box center [407, 275] width 237 height 247
drag, startPoint x: 541, startPoint y: 199, endPoint x: 589, endPoint y: 97, distance: 112.3
click at [589, 97] on div "Selecteer een tijd voor Showroom bezoeken Tijdzone: Europe/Amsterdam" at bounding box center [526, 107] width 475 height 31
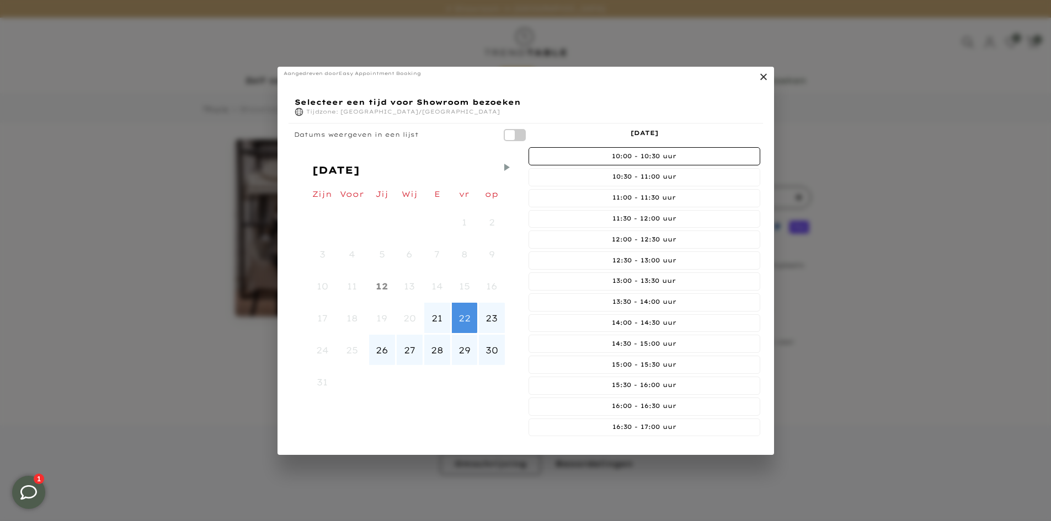
click at [627, 160] on div "10:00 - 10:30 uur" at bounding box center [644, 156] width 225 height 11
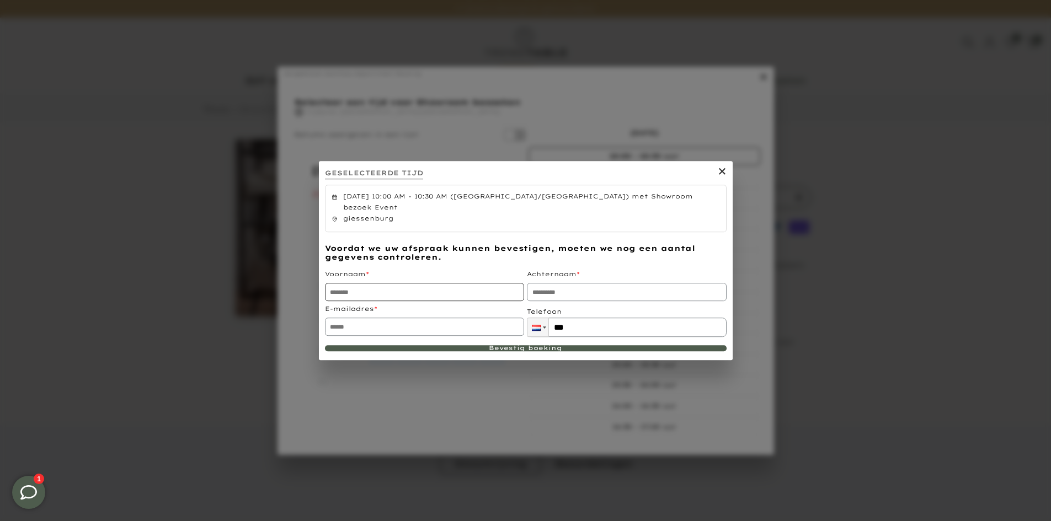
click at [453, 292] on input "Selecteer een tijd" at bounding box center [424, 292] width 199 height 18
click at [472, 255] on div "Voordat we uw afspraak kunnen bevestigen, moeten we nog een aantal gegevens con…" at bounding box center [526, 254] width 402 height 18
click at [716, 180] on link "." at bounding box center [719, 173] width 13 height 13
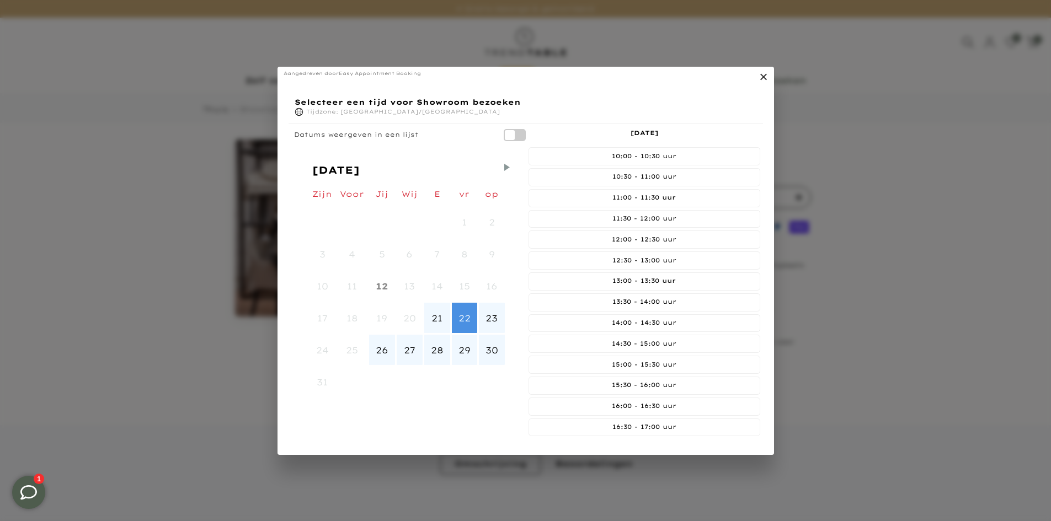
click at [519, 133] on span "Selecteer een tijd" at bounding box center [515, 135] width 22 height 12
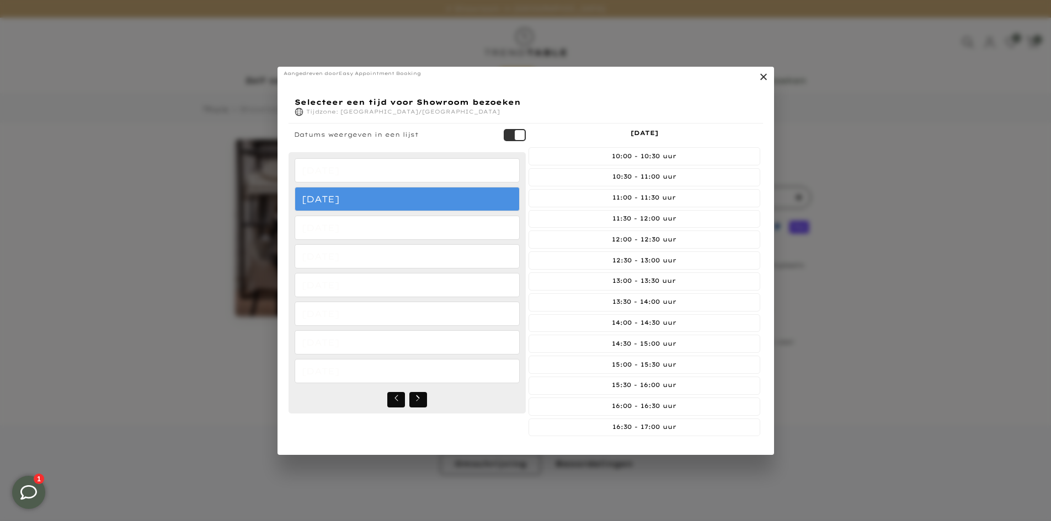
click at [519, 133] on span "Selecteer een tijd" at bounding box center [515, 135] width 22 height 12
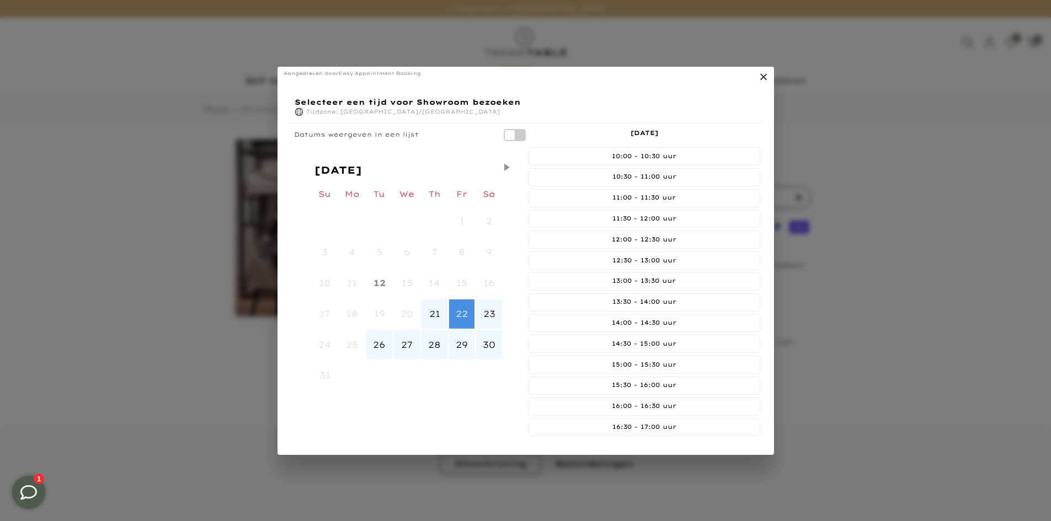
click at [519, 133] on span "Selecteer een tijd" at bounding box center [515, 135] width 22 height 12
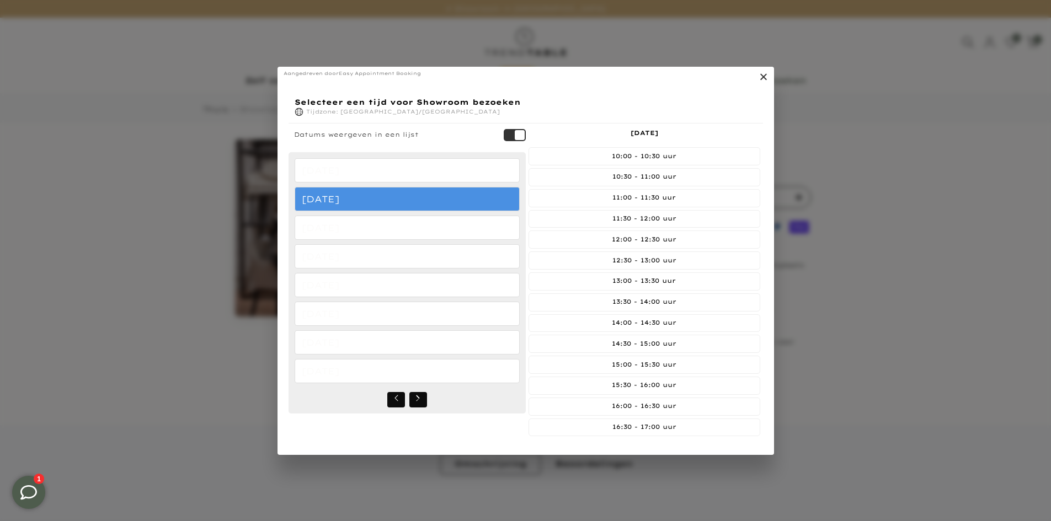
click at [521, 129] on span "Selecteer een tijd" at bounding box center [515, 135] width 22 height 12
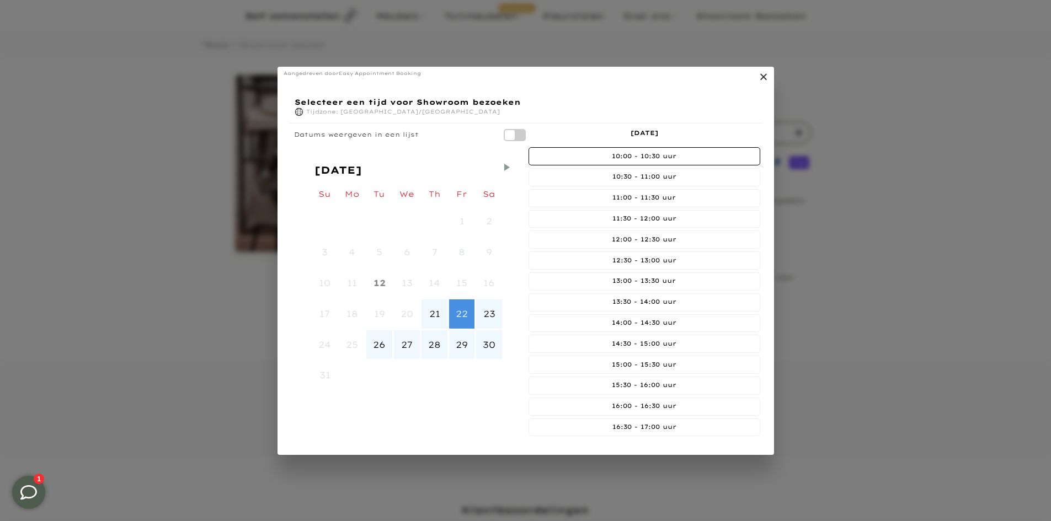
scroll to position [166, 0]
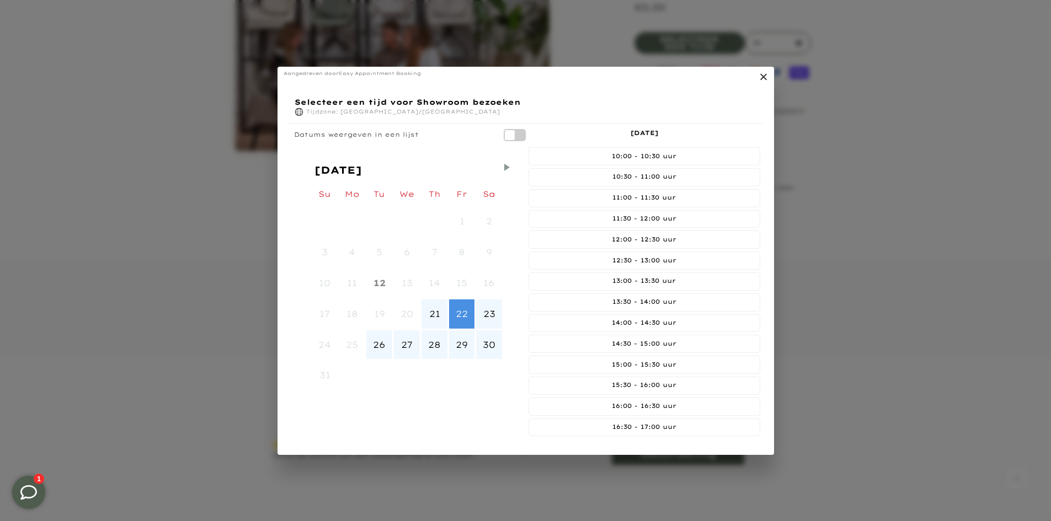
click at [762, 80] on link "." at bounding box center [761, 78] width 13 height 13
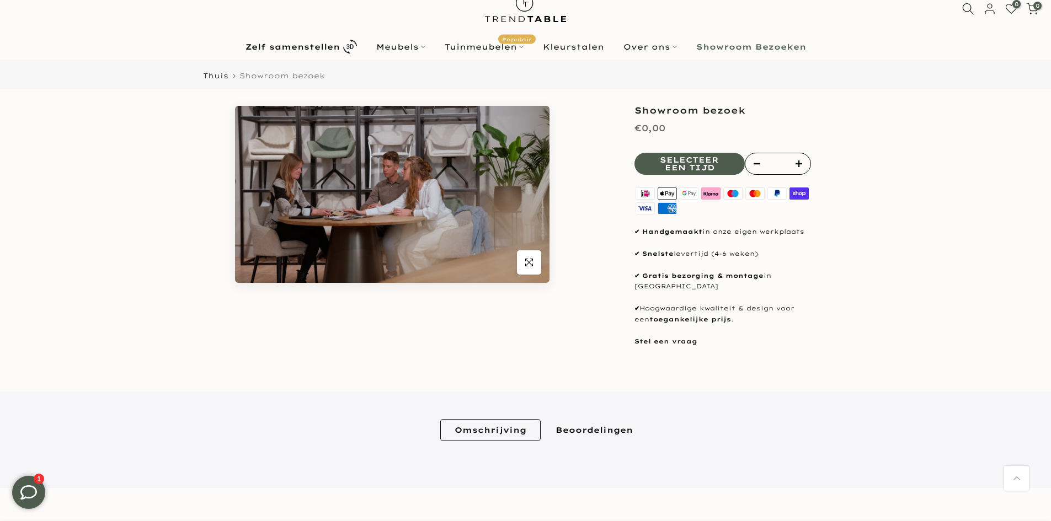
scroll to position [0, 0]
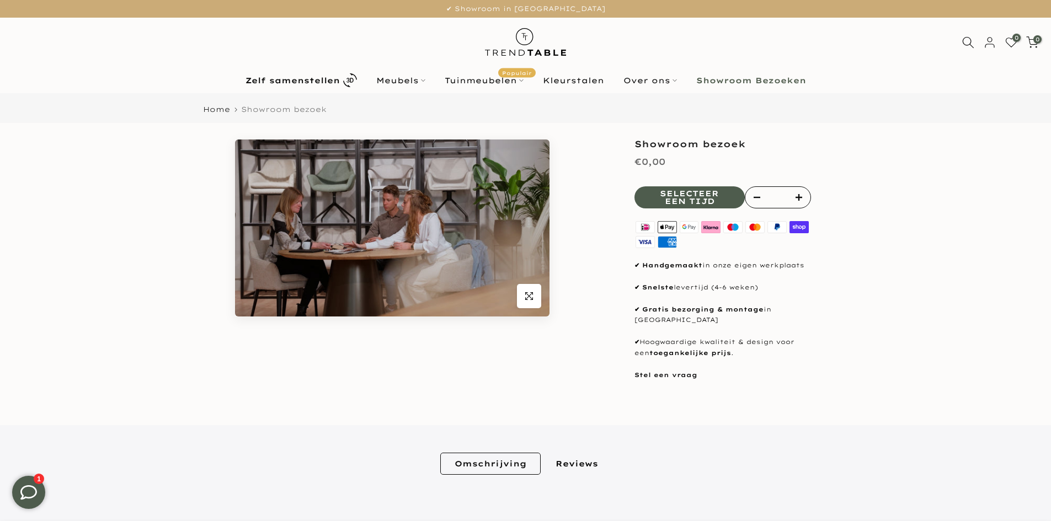
type input "****"
click at [707, 200] on button "Selecteer een tijd" at bounding box center [690, 197] width 110 height 22
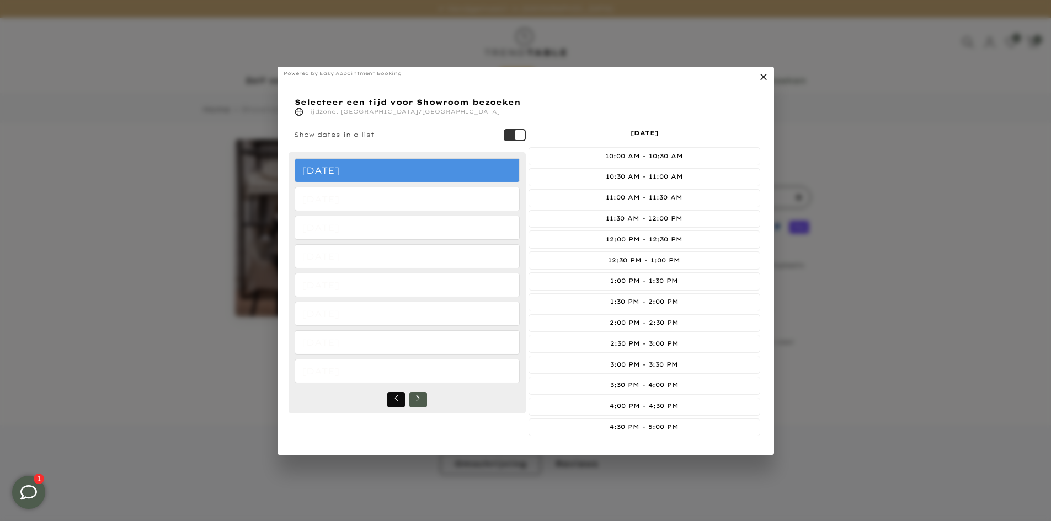
click at [412, 399] on button "Select a time" at bounding box center [418, 399] width 18 height 15
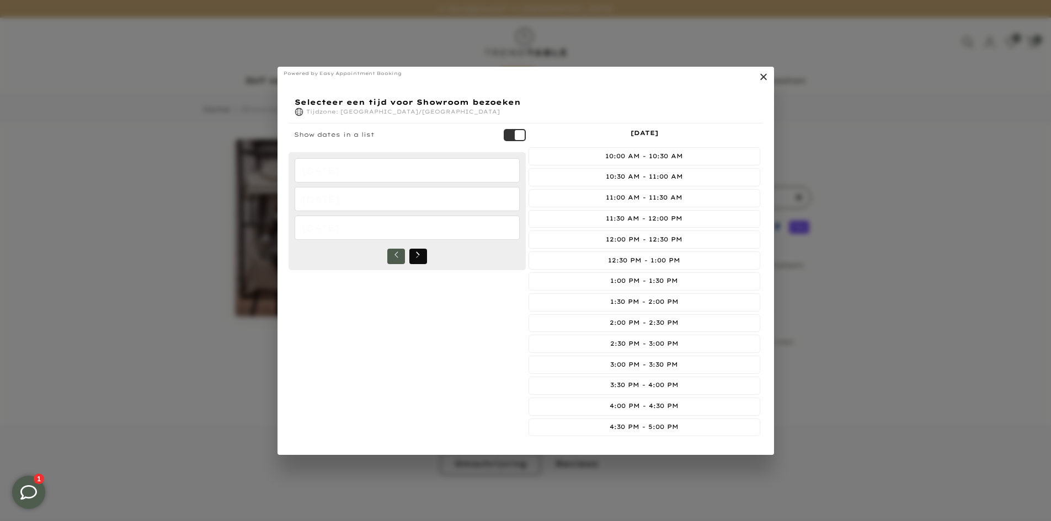
click at [401, 256] on button "Select a time" at bounding box center [396, 256] width 18 height 15
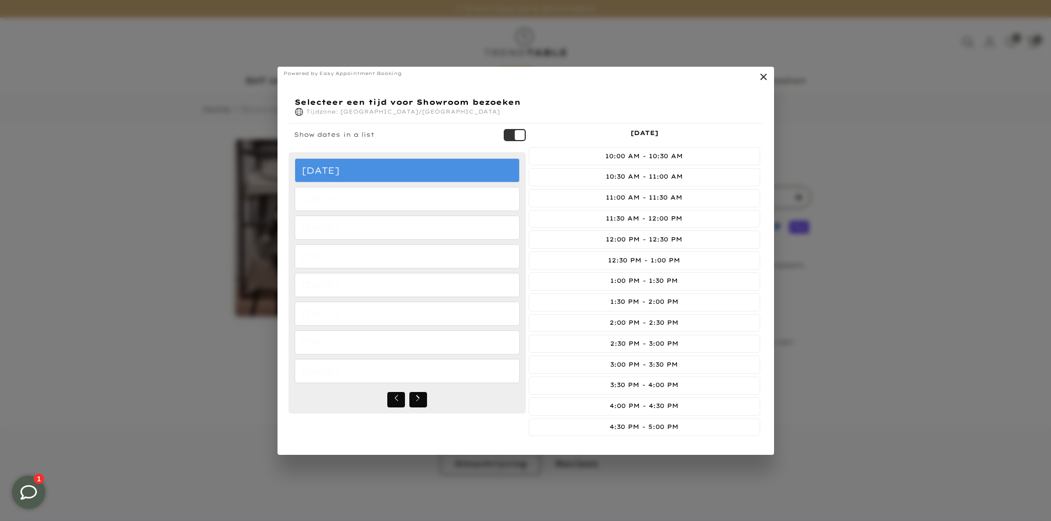
click at [524, 126] on div "Show dates in a list" at bounding box center [407, 138] width 237 height 29
click at [520, 130] on span "Select a time" at bounding box center [515, 135] width 22 height 12
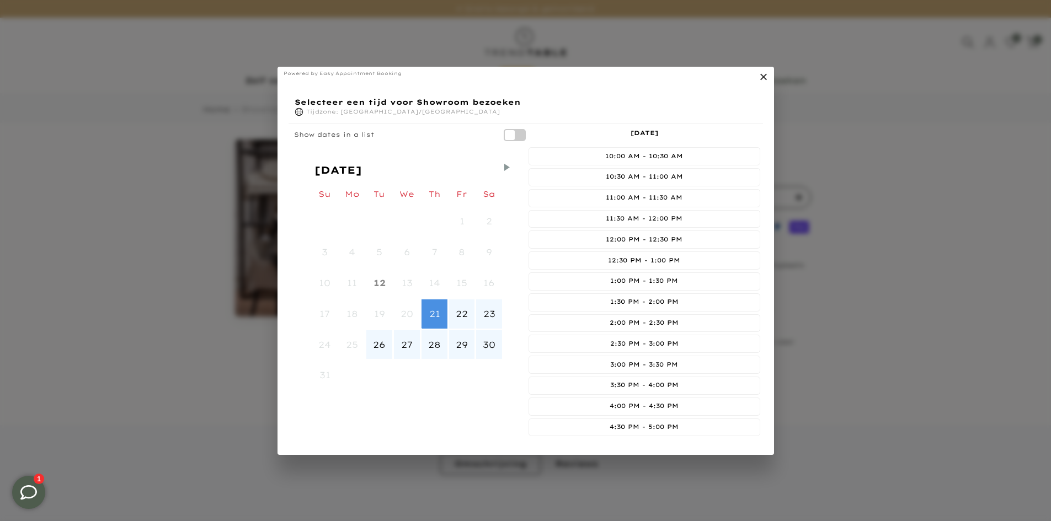
click at [461, 315] on div "22" at bounding box center [462, 313] width 27 height 31
click at [483, 316] on div "23" at bounding box center [490, 313] width 28 height 31
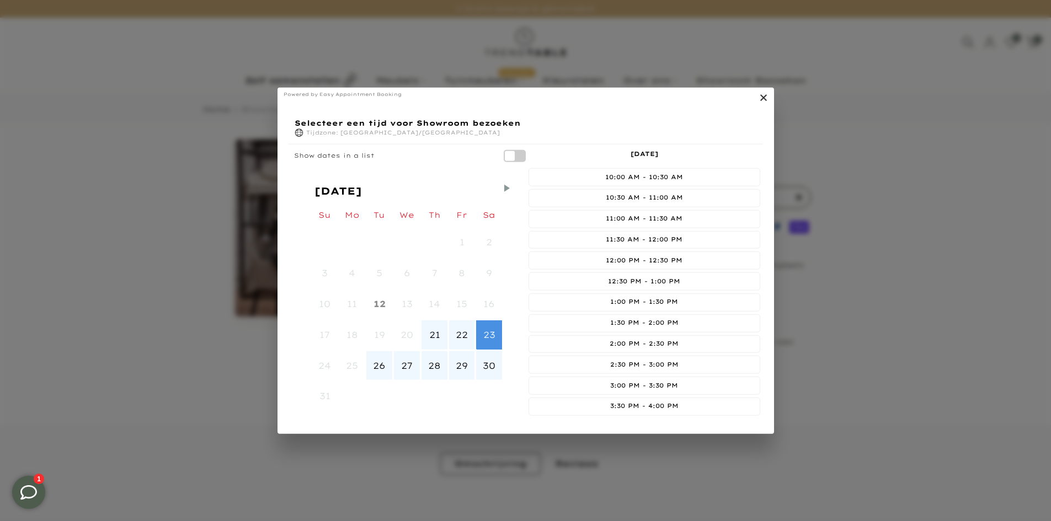
click at [387, 369] on div "26" at bounding box center [380, 365] width 28 height 31
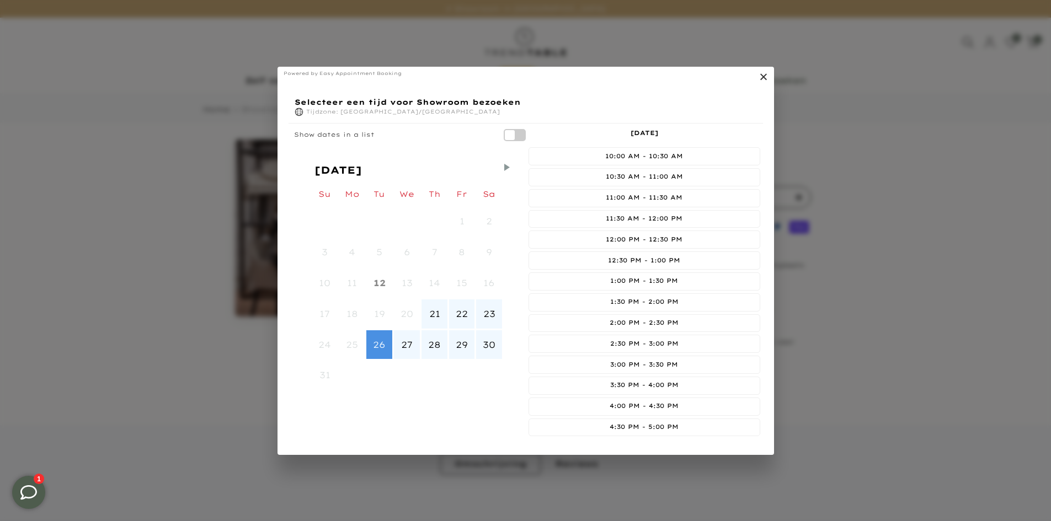
click at [399, 366] on div "Select a time" at bounding box center [407, 375] width 28 height 31
click at [408, 351] on div "27" at bounding box center [407, 344] width 28 height 31
click at [442, 353] on div "28" at bounding box center [435, 344] width 28 height 31
click at [435, 329] on div "21" at bounding box center [435, 313] width 28 height 31
click at [460, 329] on div "29" at bounding box center [462, 344] width 27 height 31
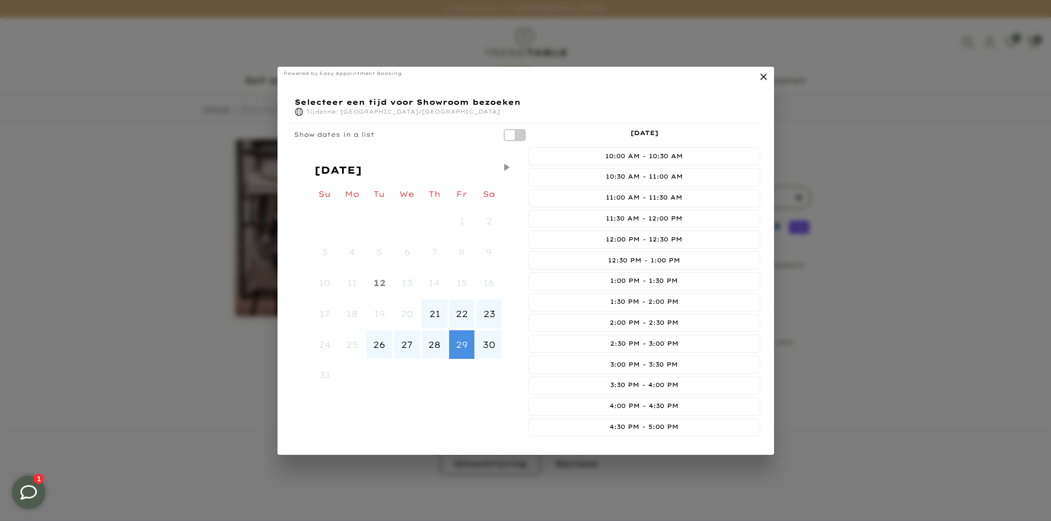
click at [760, 82] on link "." at bounding box center [761, 78] width 13 height 13
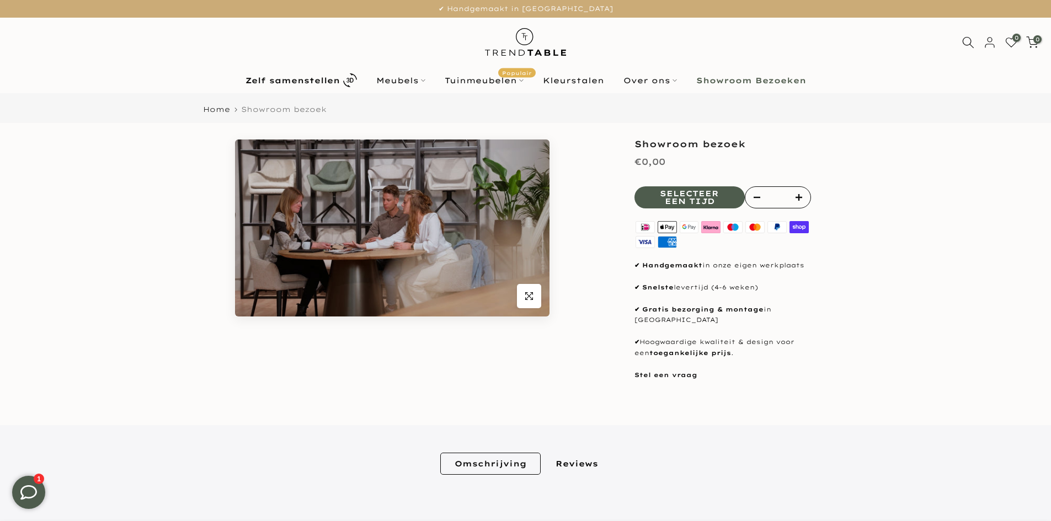
click at [718, 197] on button "Selecteer een tijd" at bounding box center [690, 197] width 110 height 22
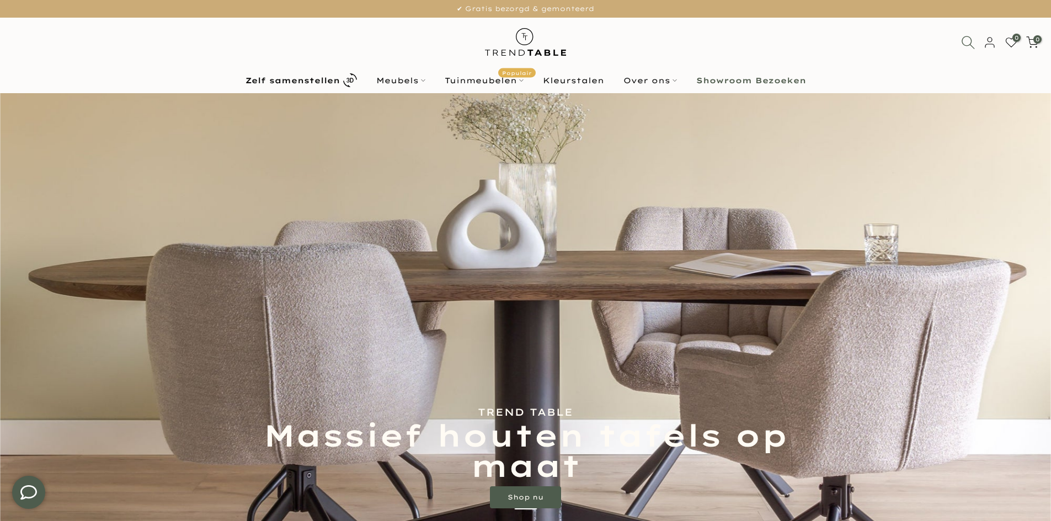
type input "****"
click at [966, 46] on icon at bounding box center [968, 42] width 14 height 14
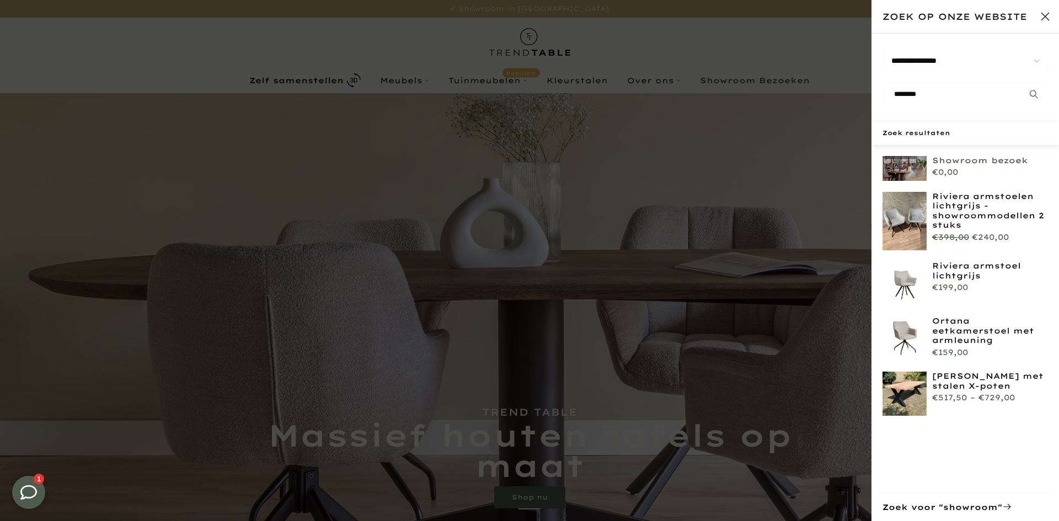
type input "********"
click at [966, 160] on link "Showroom bezoek" at bounding box center [990, 161] width 116 height 10
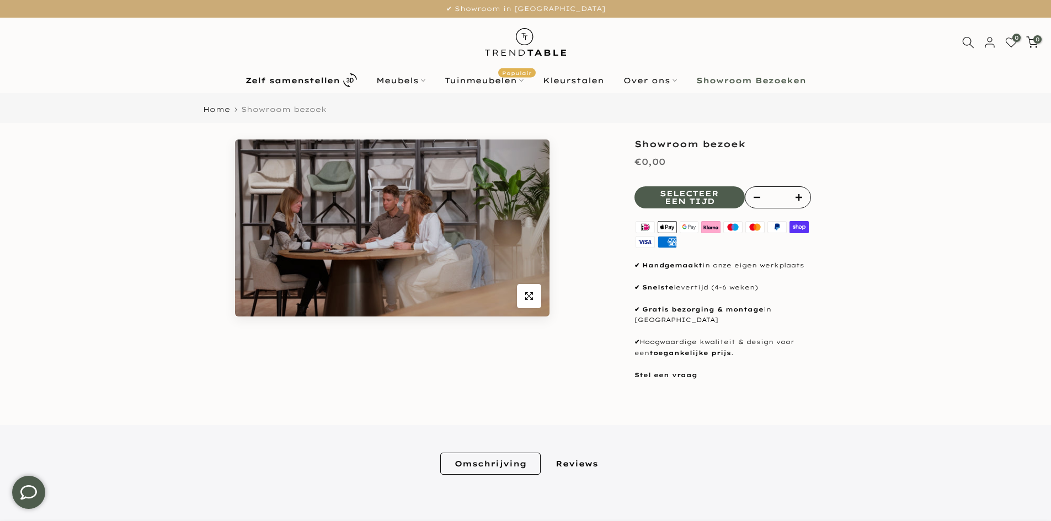
click at [699, 196] on button "Selecteer een tijd" at bounding box center [690, 197] width 110 height 22
type input "****"
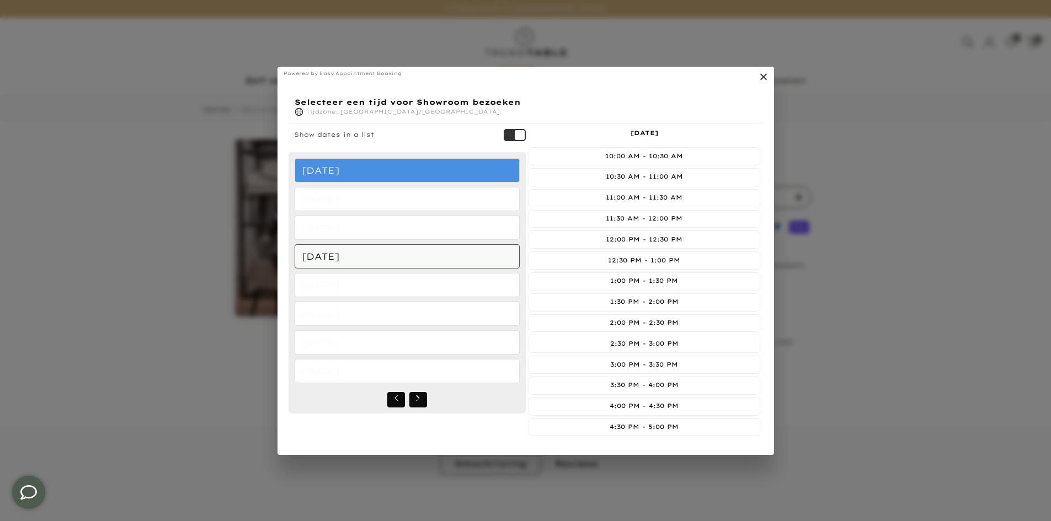
click at [368, 255] on button "Aug 24, 2025" at bounding box center [407, 256] width 225 height 24
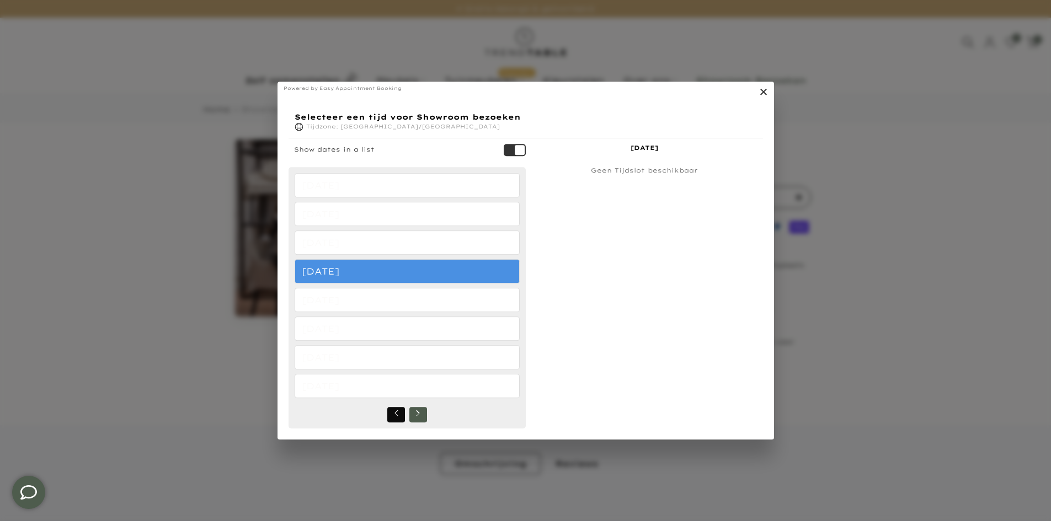
click at [410, 412] on button "Select a time" at bounding box center [418, 414] width 18 height 15
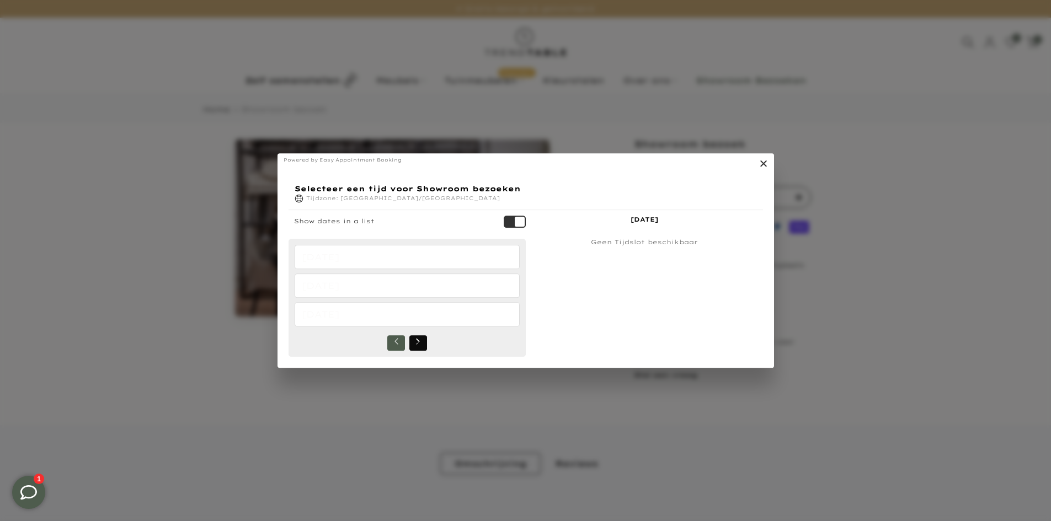
click at [390, 339] on button "Select a time" at bounding box center [396, 342] width 18 height 15
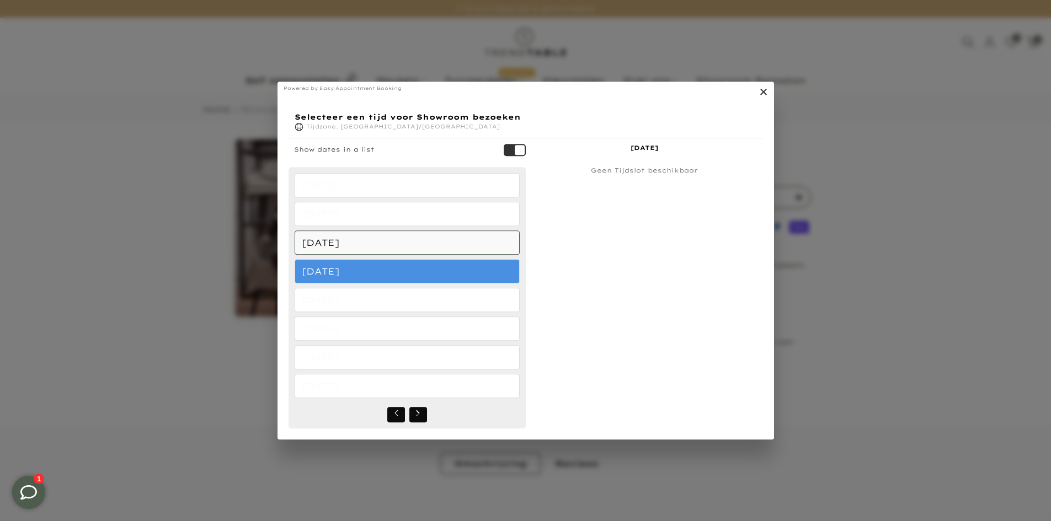
click at [390, 234] on button "Aug 23, 2025" at bounding box center [407, 243] width 225 height 24
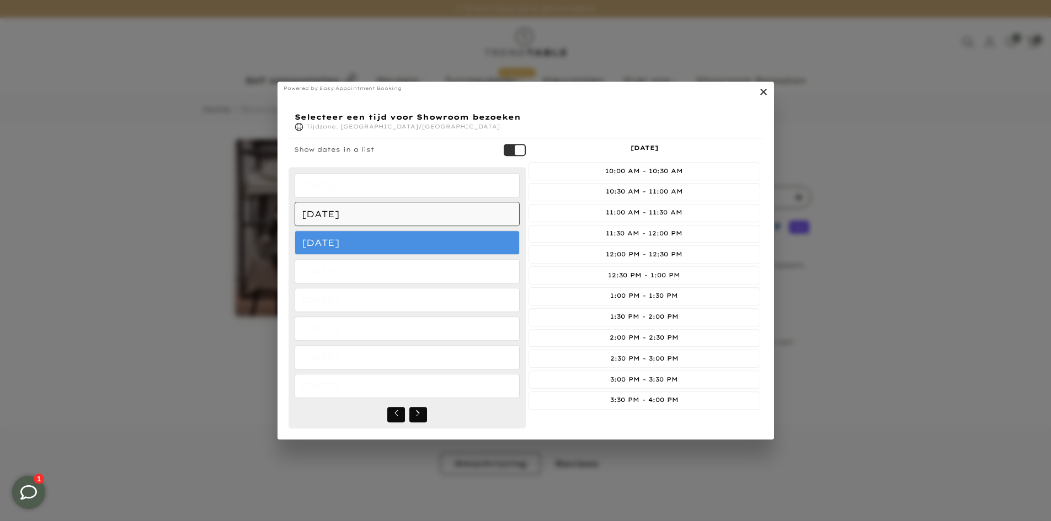
click at [393, 209] on button "Aug 22, 2025" at bounding box center [407, 214] width 225 height 24
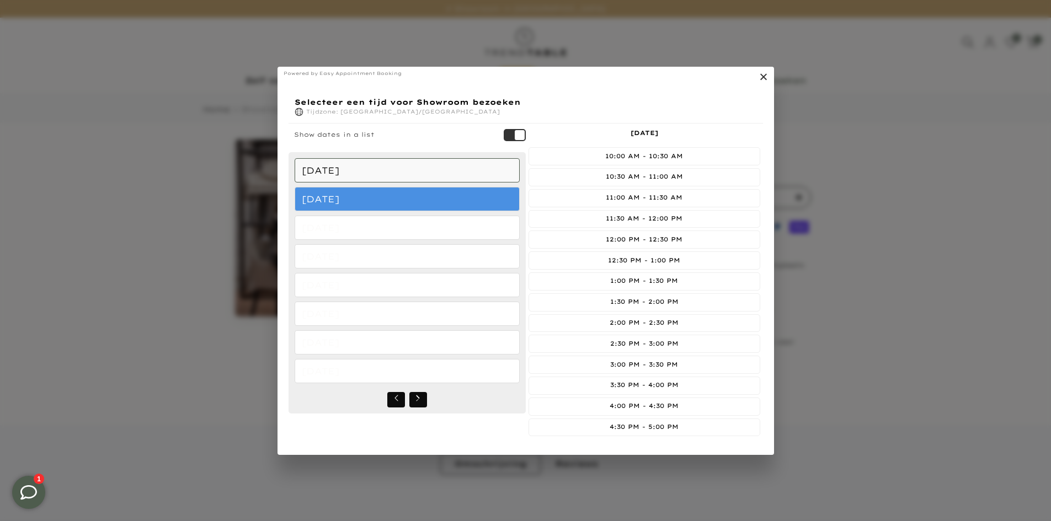
click at [393, 166] on button "Aug 21, 2025" at bounding box center [407, 170] width 225 height 24
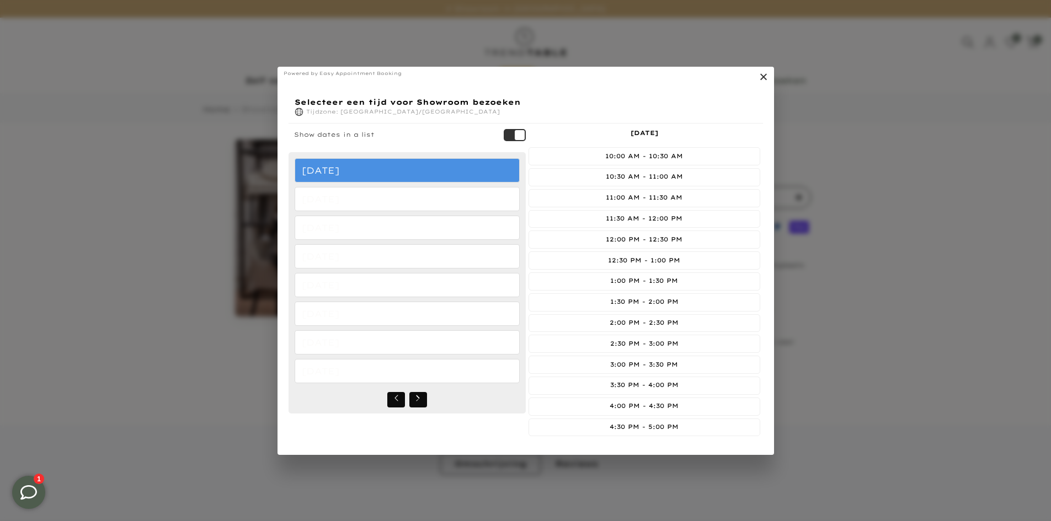
click at [764, 77] on link "." at bounding box center [761, 78] width 13 height 13
